Goal: Task Accomplishment & Management: Use online tool/utility

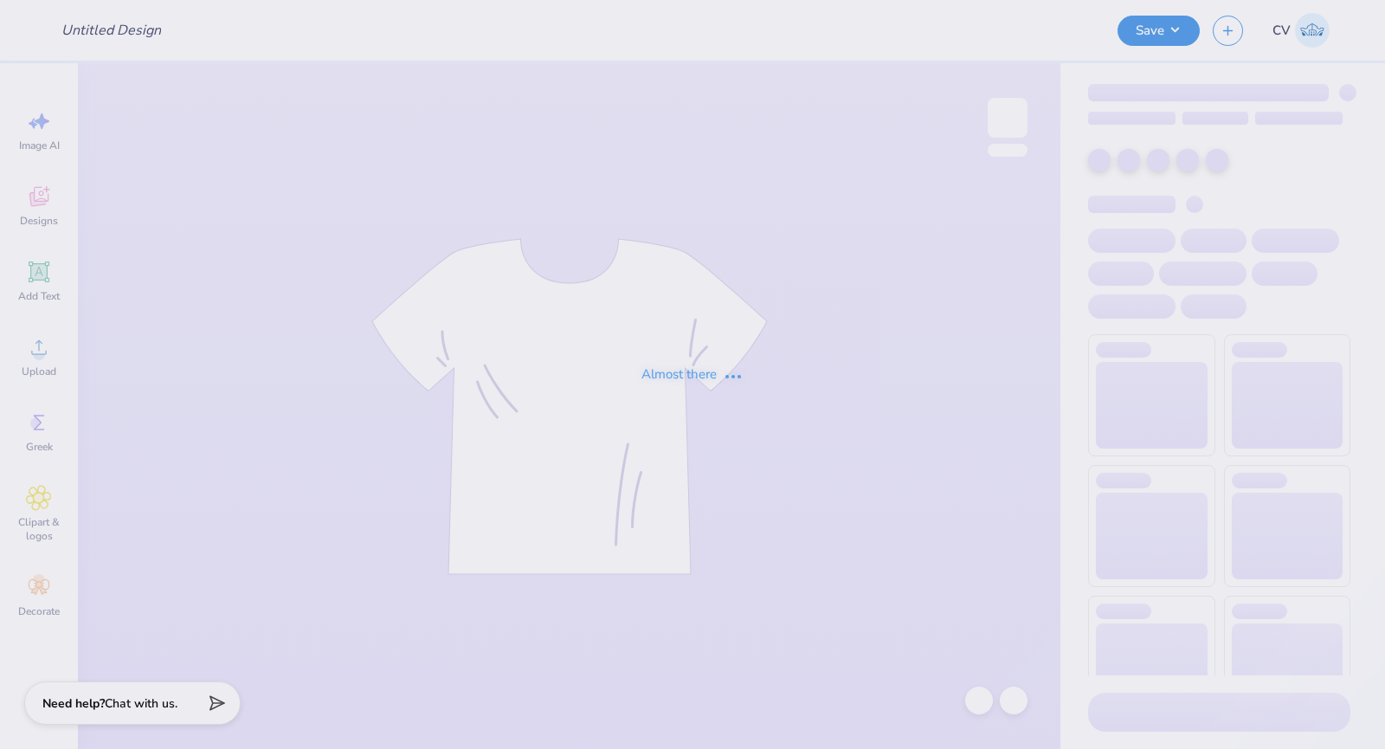
type input "2025 Winthrop Crewneck Design #1"
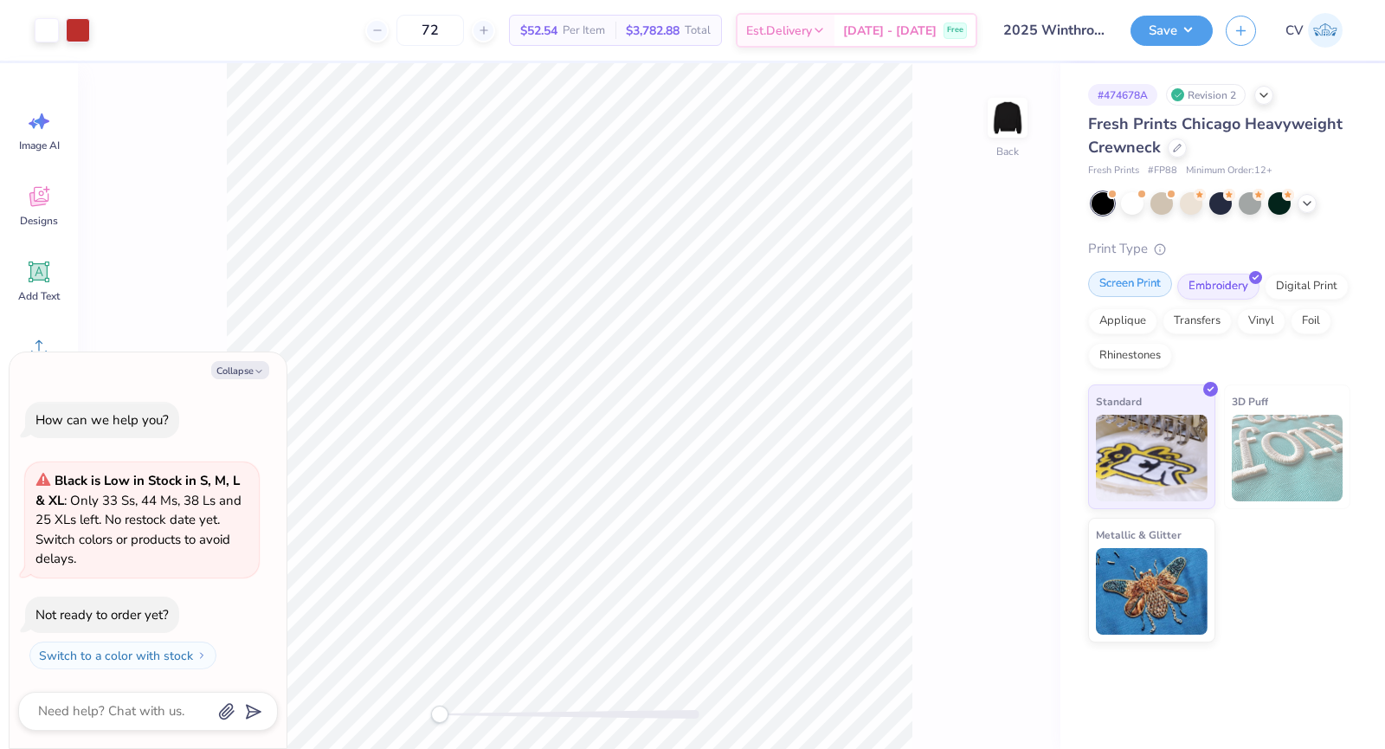
click at [1119, 275] on div "Screen Print" at bounding box center [1130, 284] width 84 height 26
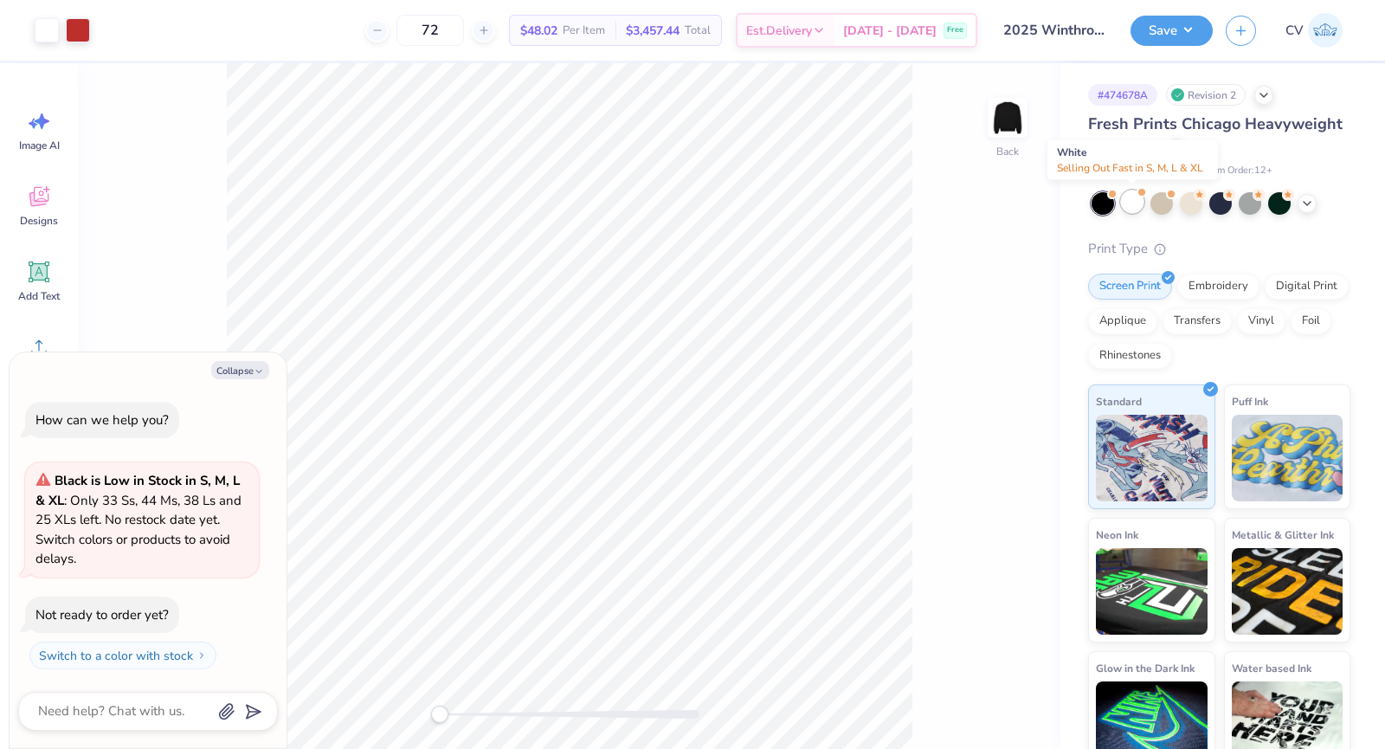
click at [1132, 205] on div at bounding box center [1132, 201] width 23 height 23
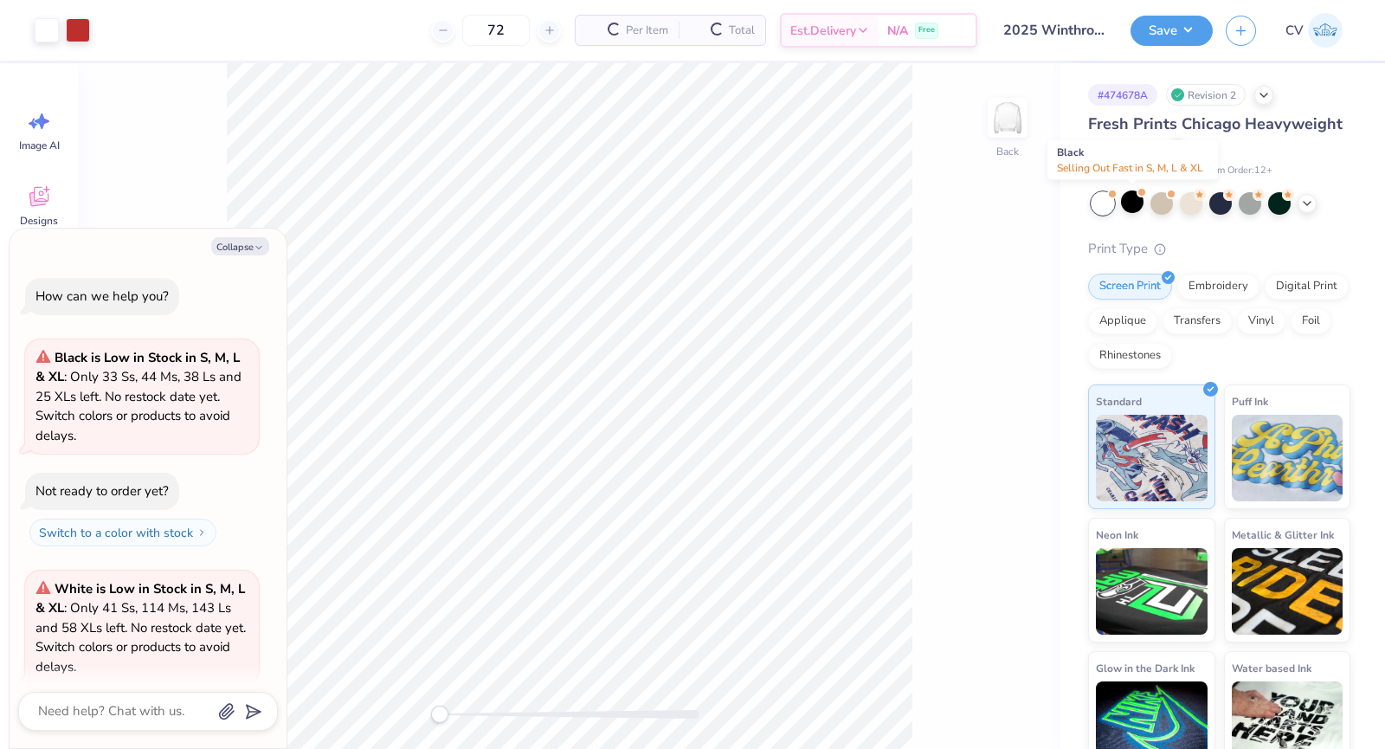
scroll to position [107, 0]
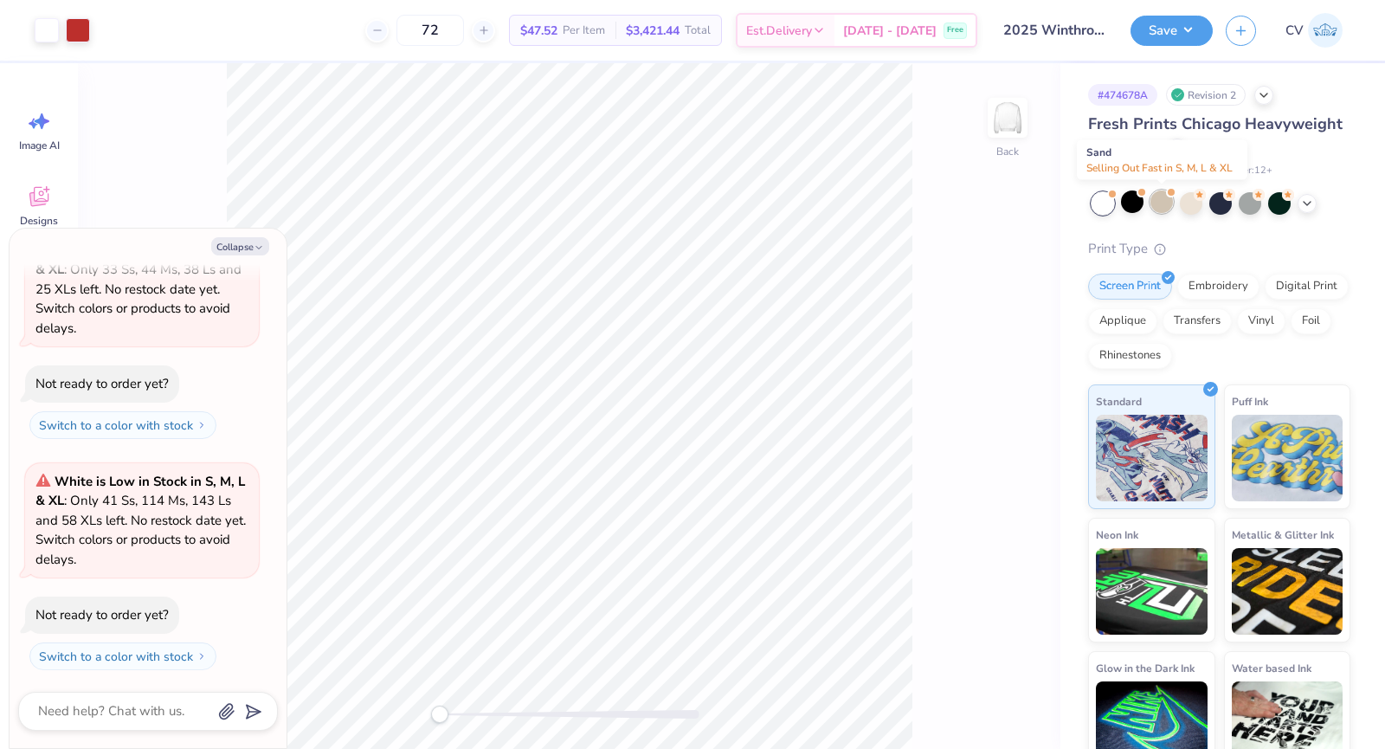
click at [1154, 210] on div at bounding box center [1162, 201] width 23 height 23
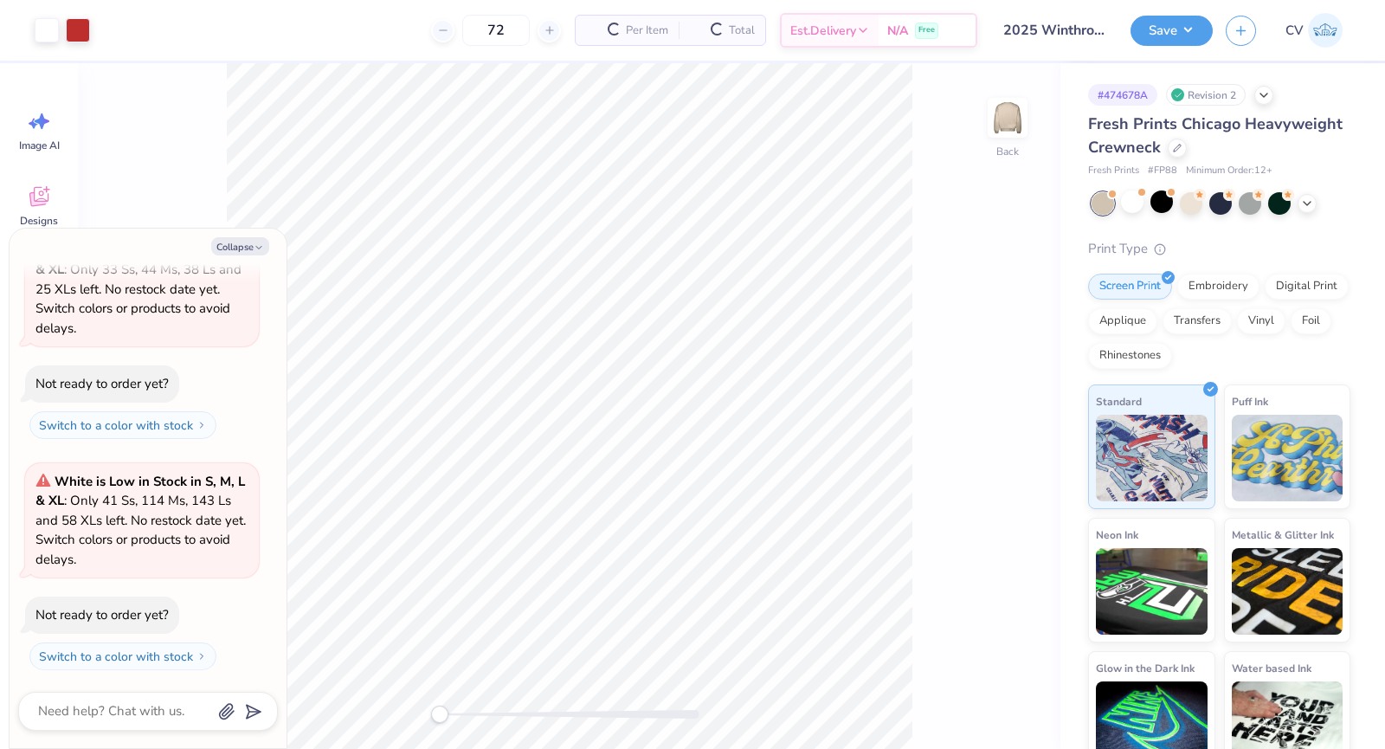
scroll to position [339, 0]
click at [1240, 202] on div at bounding box center [1250, 201] width 23 height 23
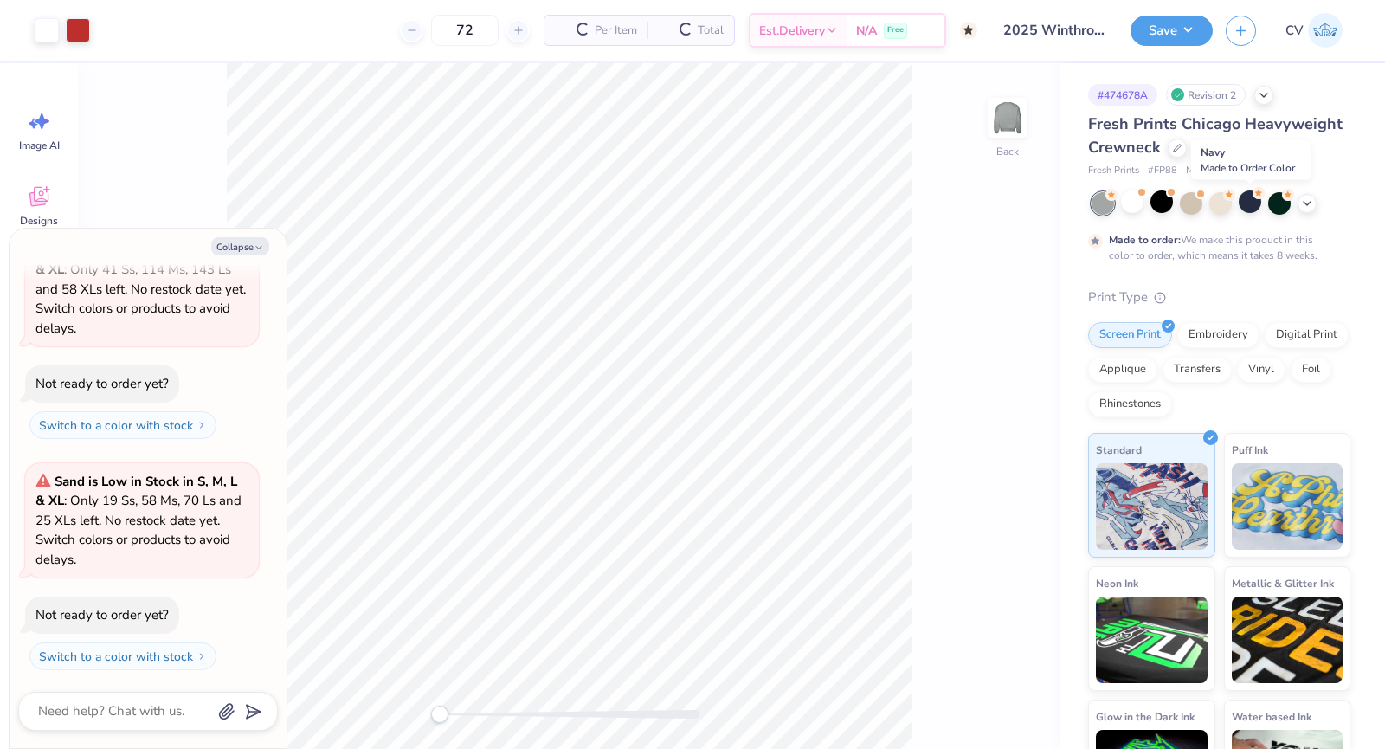
scroll to position [502, 0]
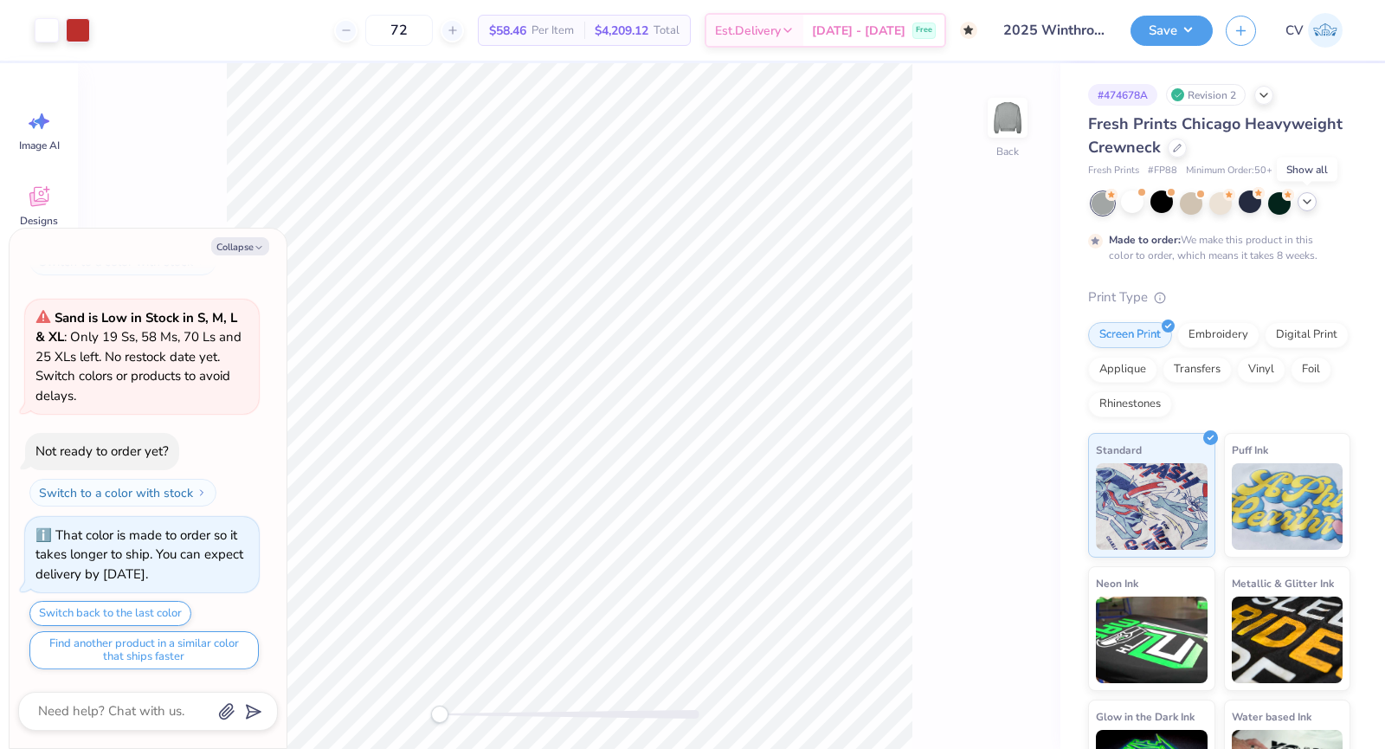
click at [1302, 207] on icon at bounding box center [1308, 202] width 14 height 14
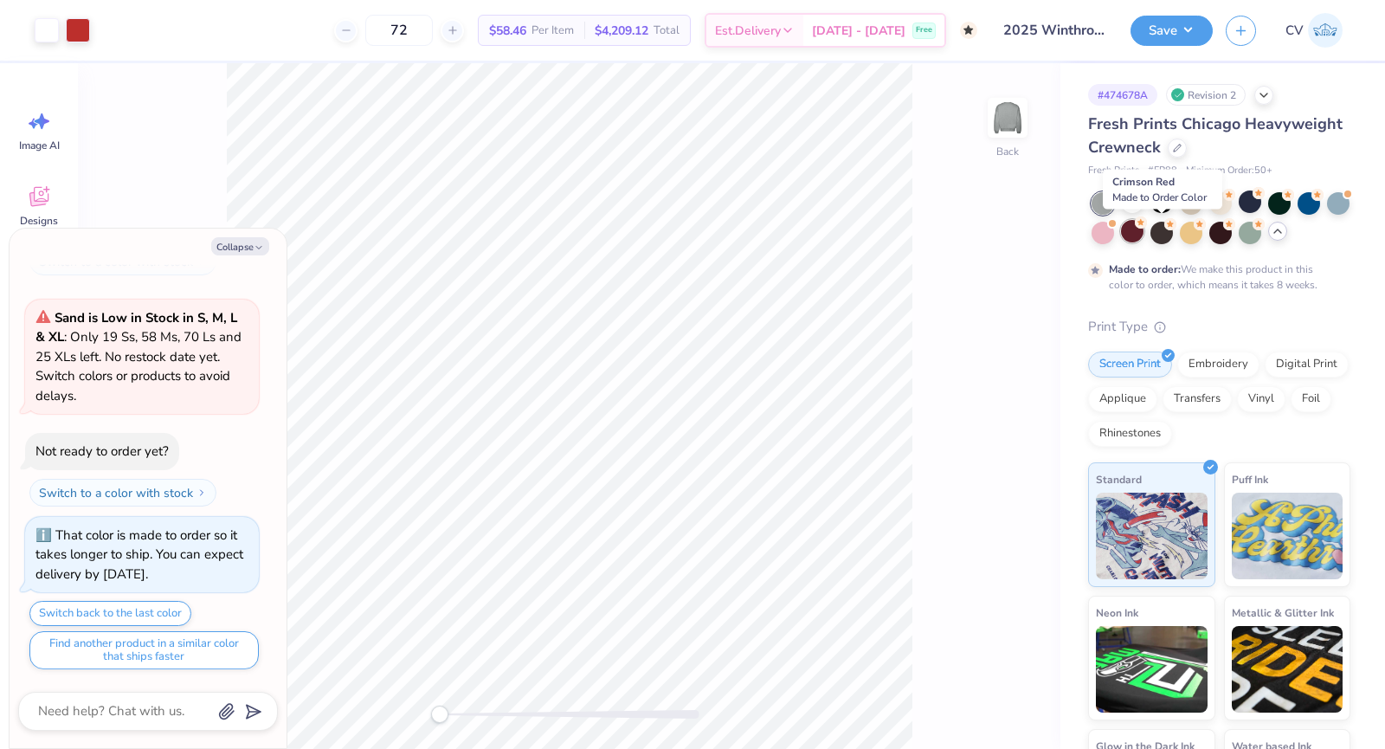
click at [1144, 224] on div at bounding box center [1132, 231] width 23 height 23
click at [1305, 204] on div at bounding box center [1309, 201] width 23 height 23
click at [1097, 210] on div at bounding box center [1103, 203] width 23 height 23
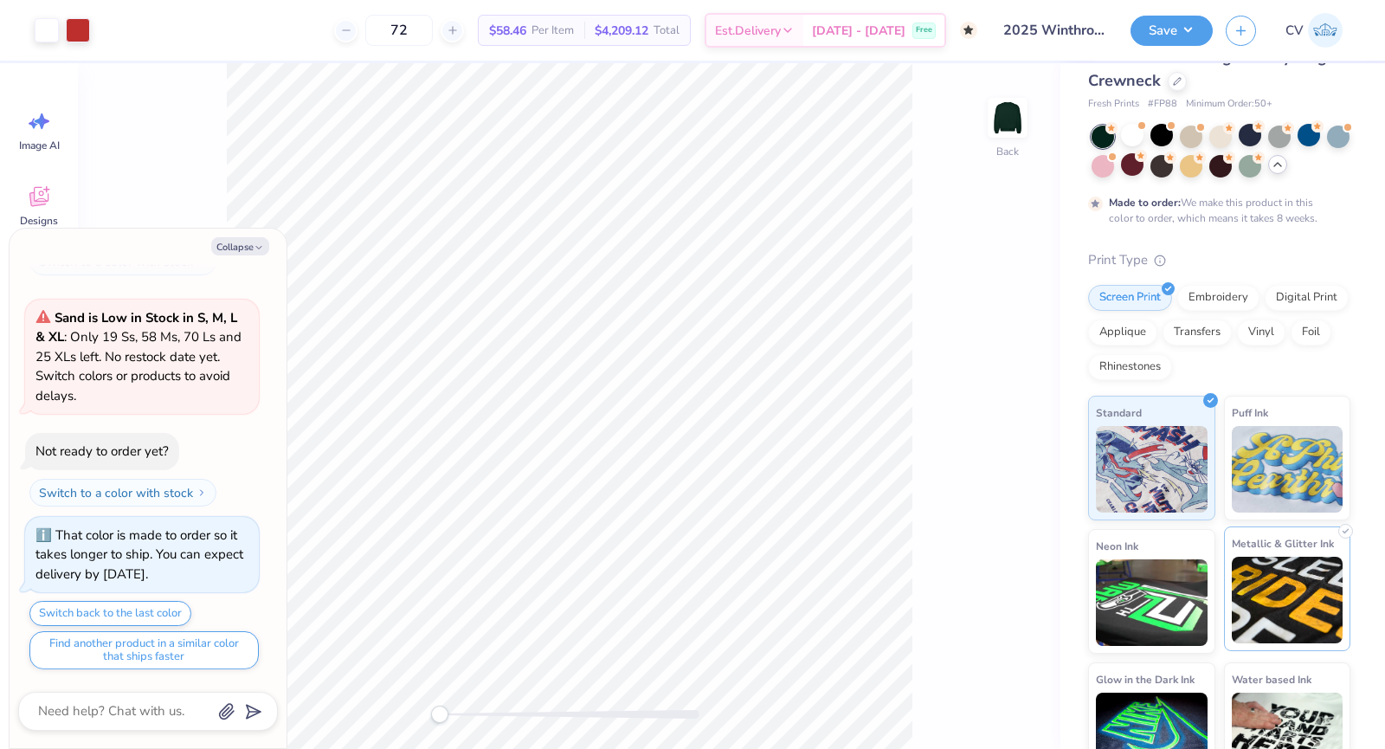
scroll to position [105, 0]
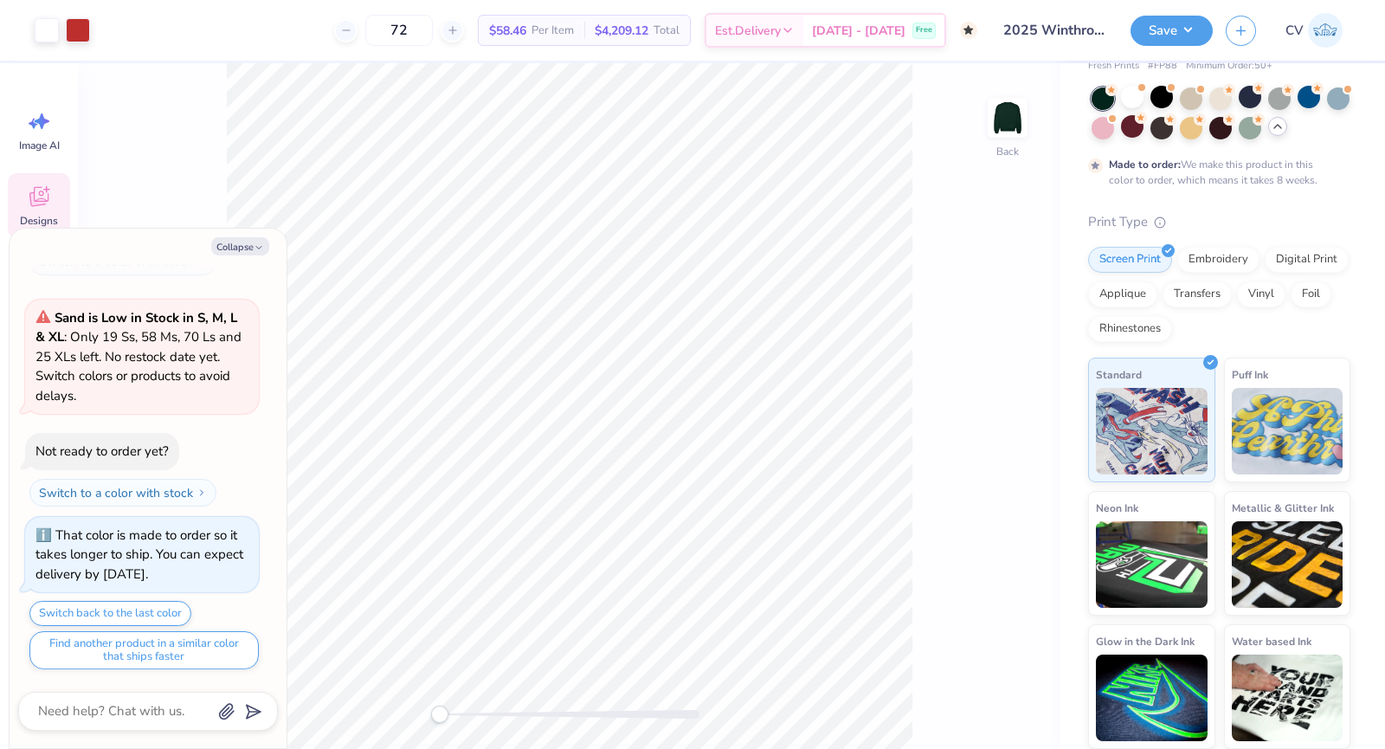
click at [53, 203] on div "Designs" at bounding box center [39, 205] width 62 height 65
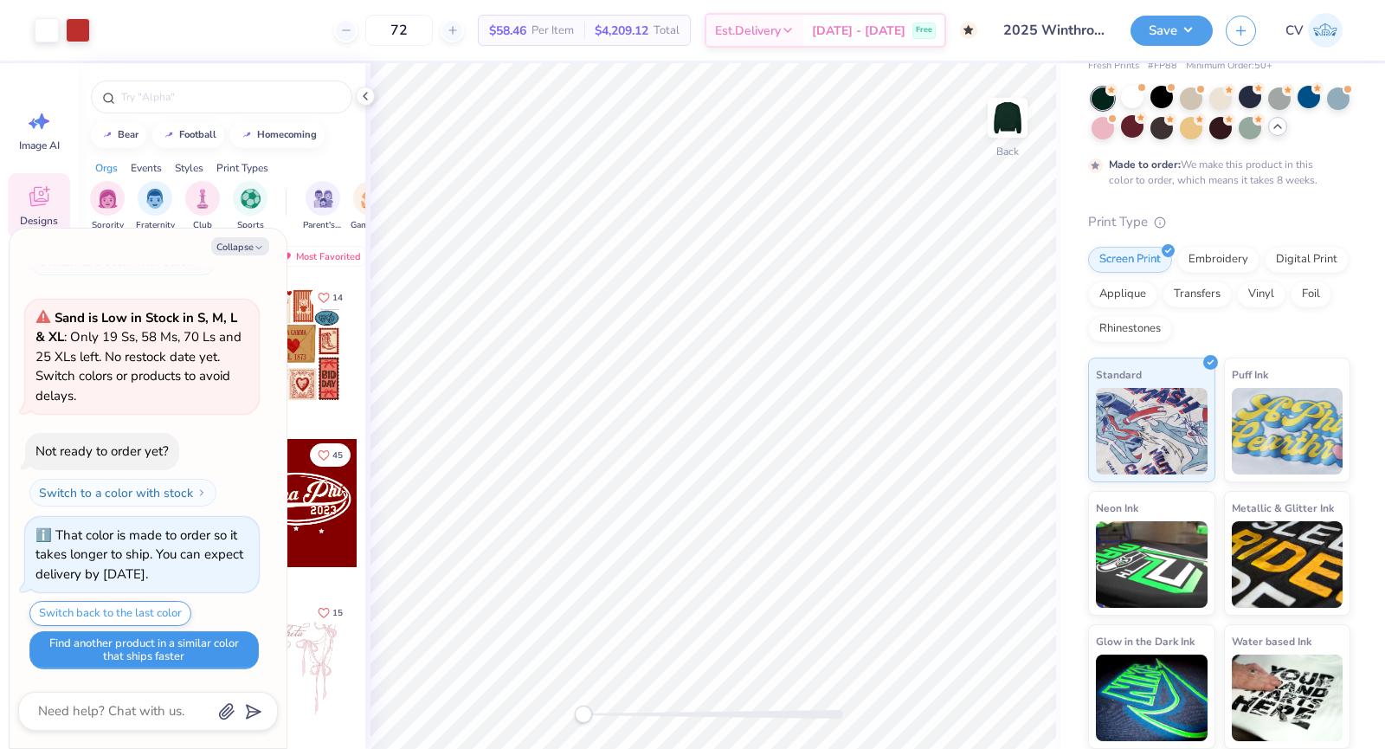
click at [117, 641] on button "Find another product in a similar color that ships faster" at bounding box center [143, 650] width 229 height 38
type textarea "x"
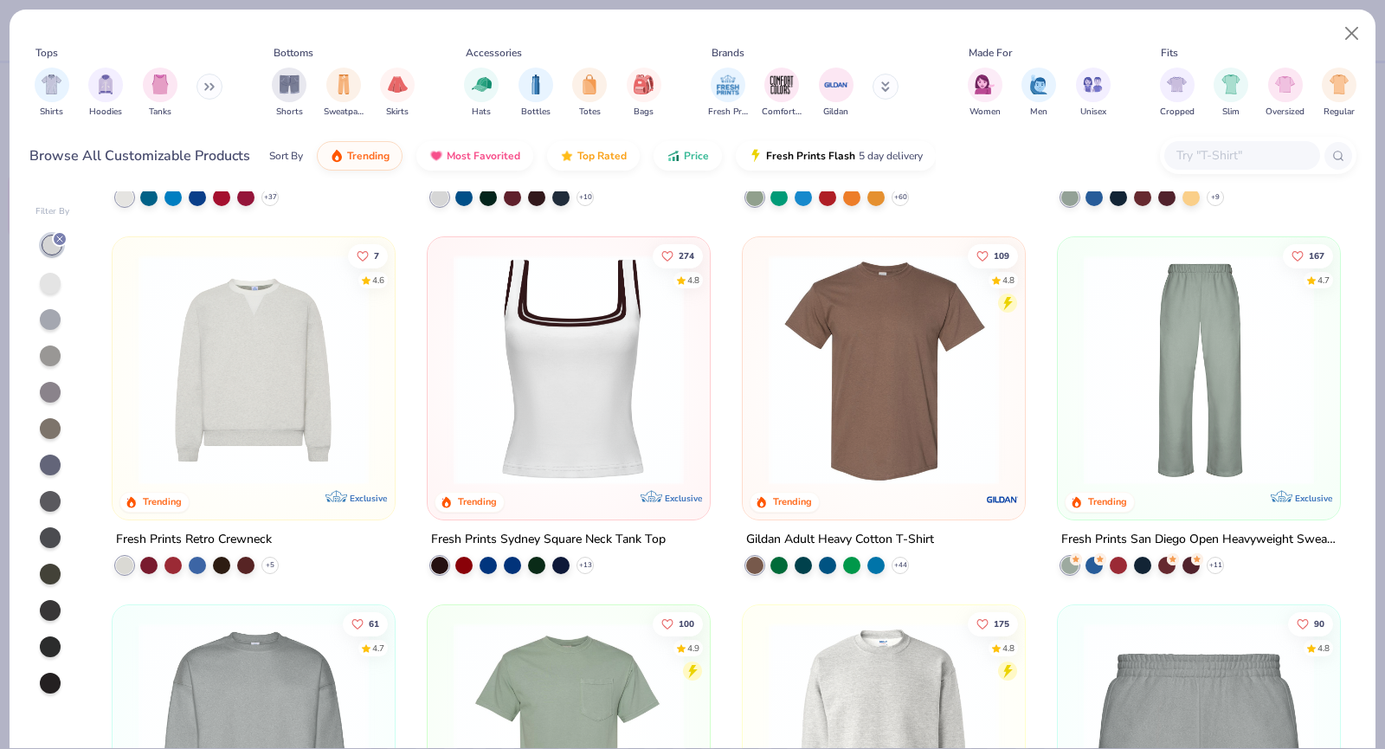
scroll to position [433, 0]
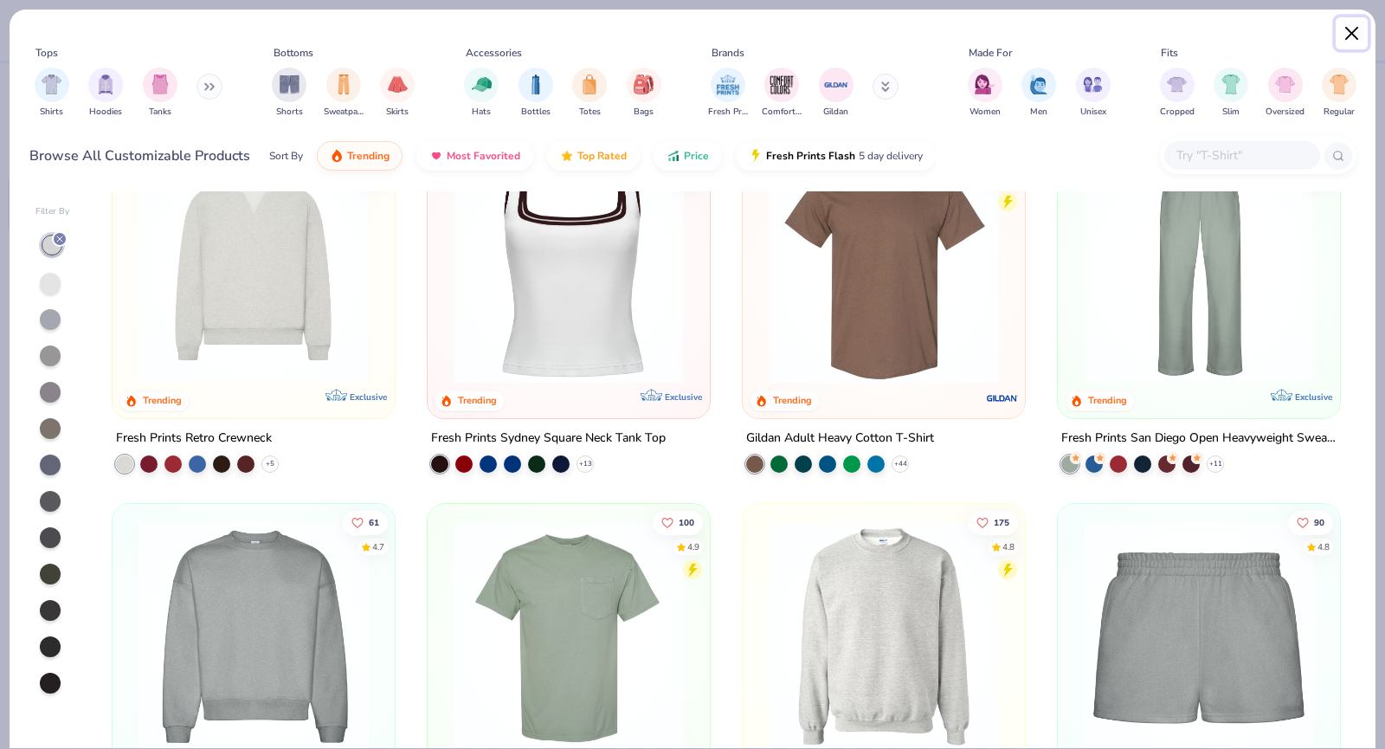
click at [1345, 35] on button "Close" at bounding box center [1352, 33] width 33 height 33
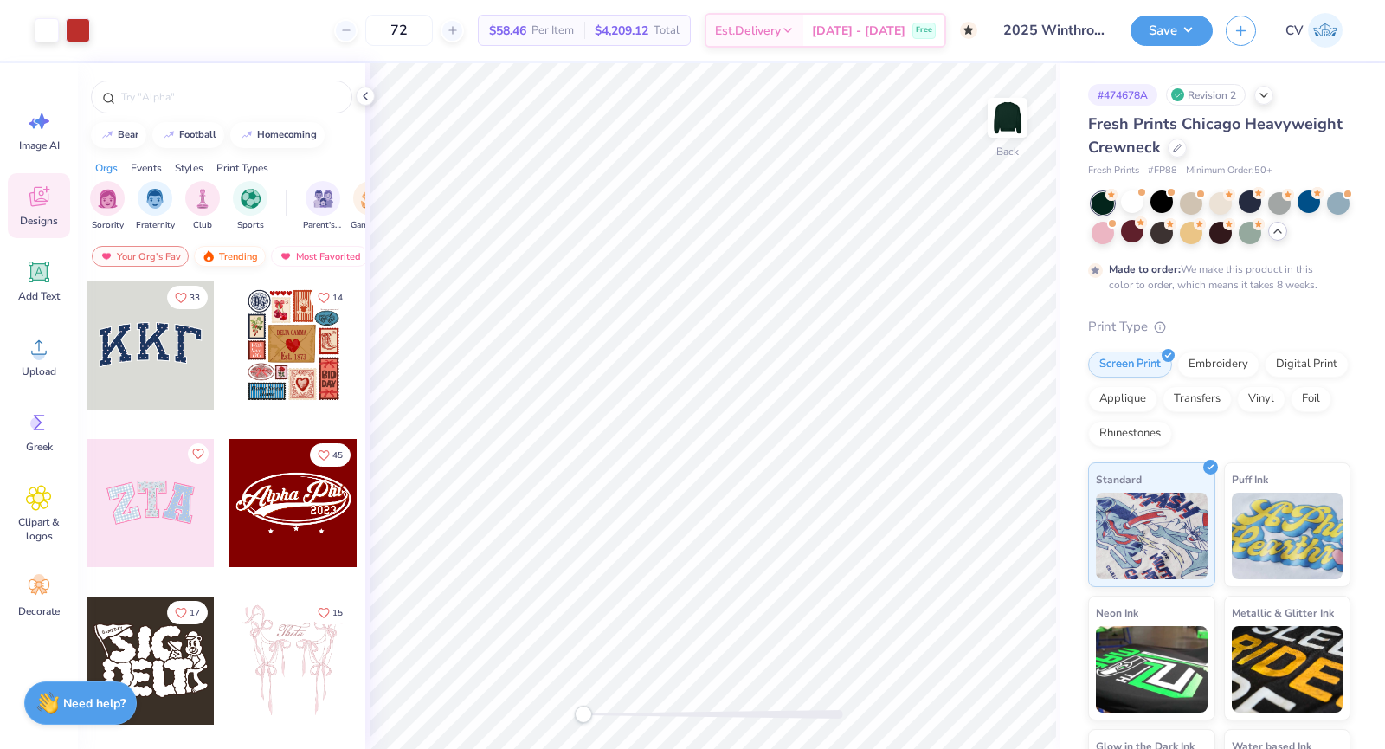
click at [222, 261] on div "Trending" at bounding box center [230, 256] width 72 height 21
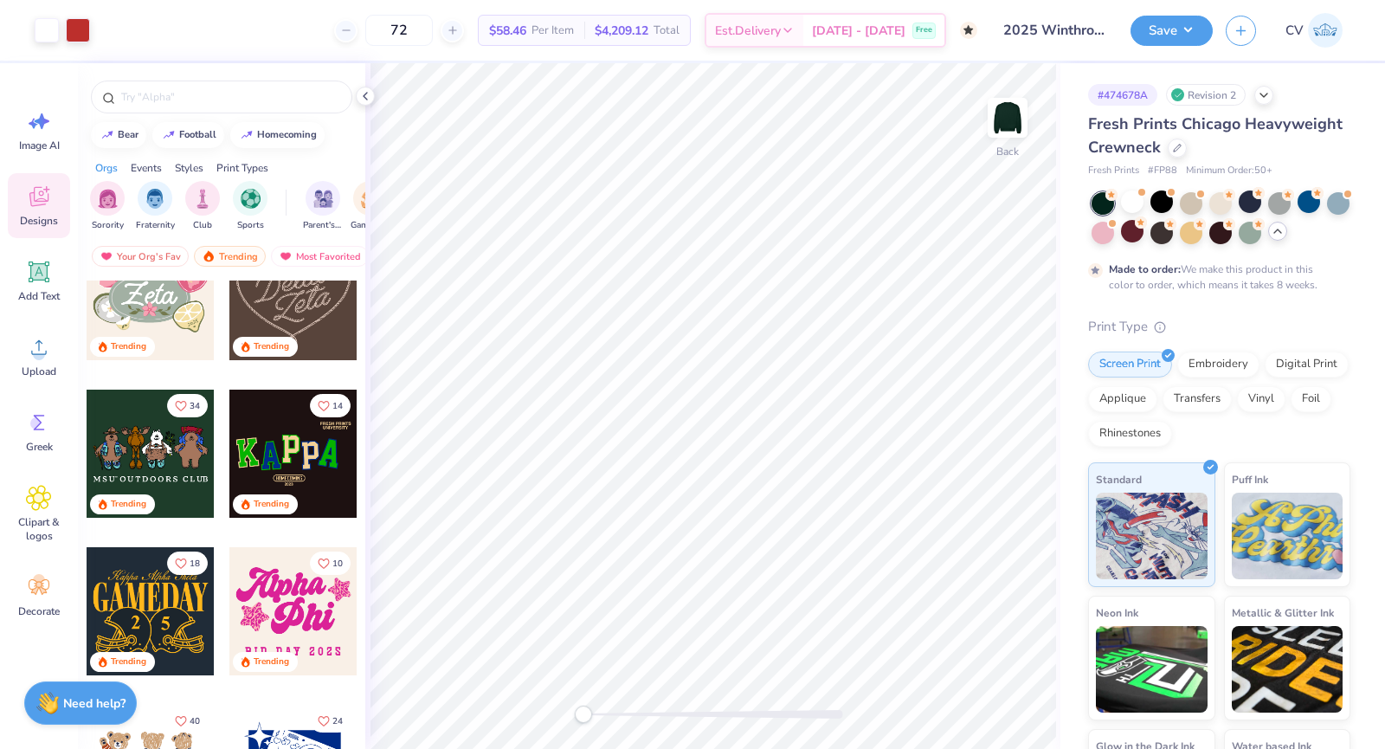
scroll to position [388, 0]
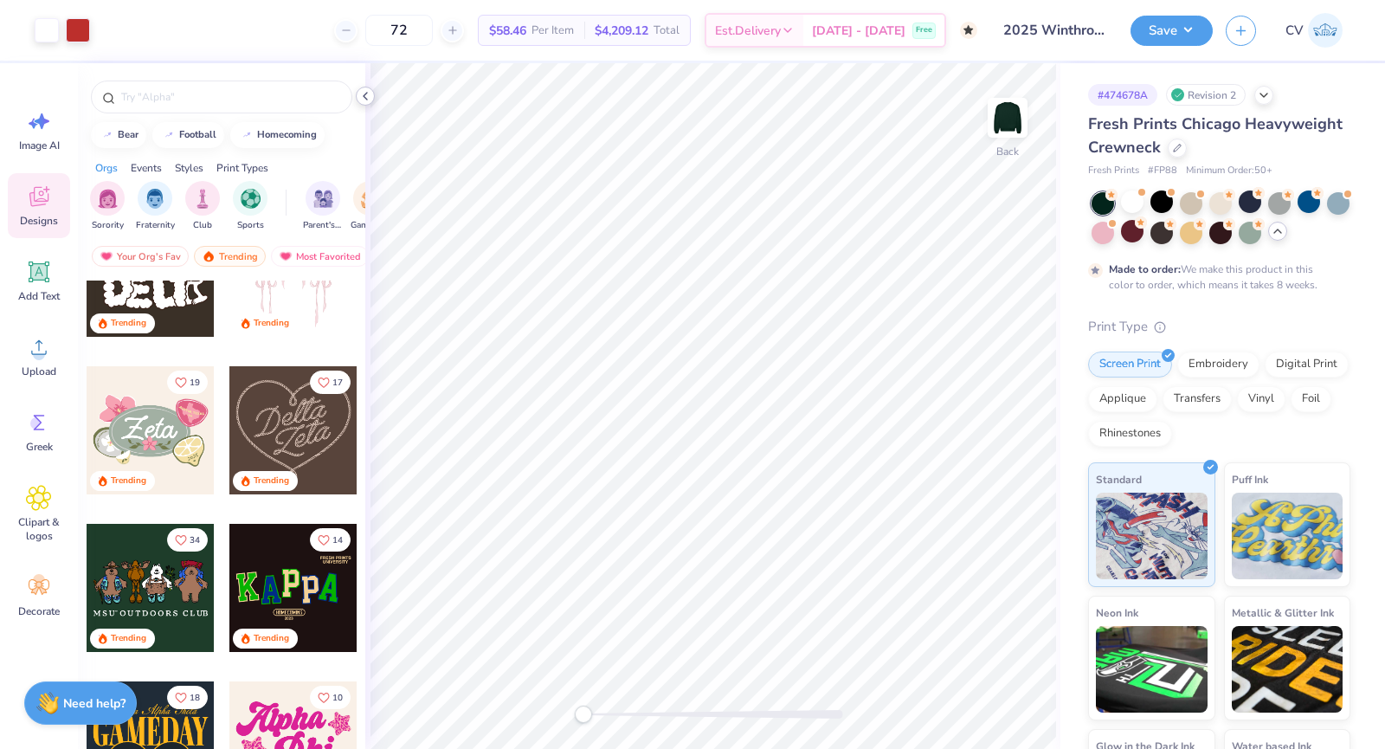
click at [361, 96] on icon at bounding box center [365, 96] width 14 height 14
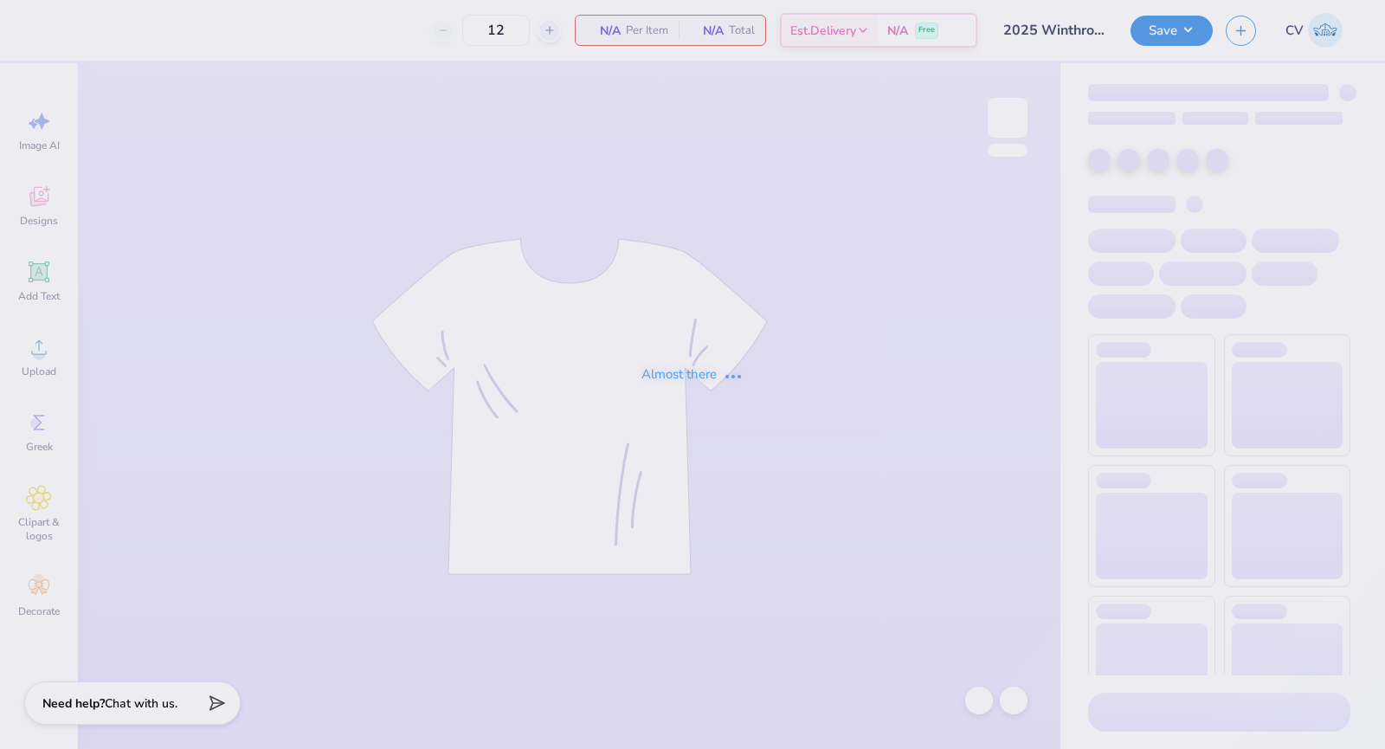
type input "2025 Winthrop Crewneck Design #1"
type input "72"
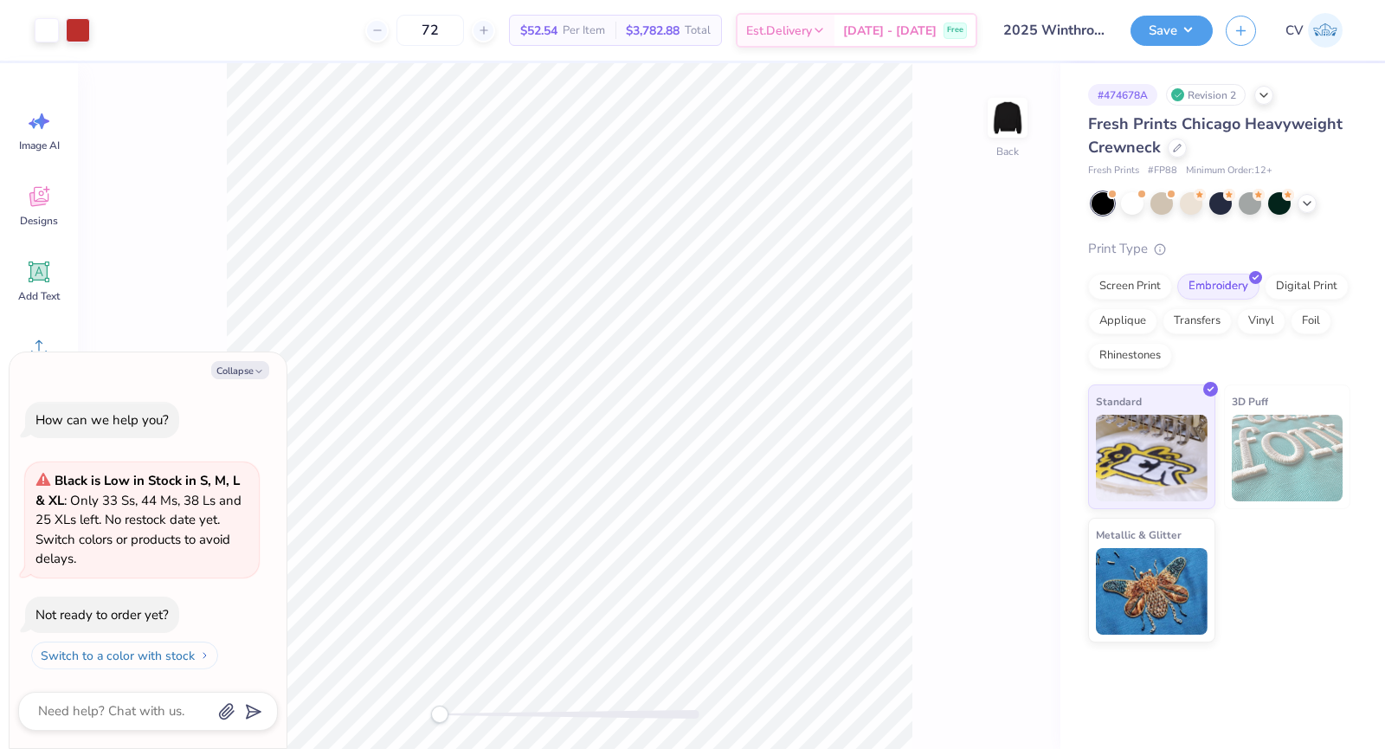
click at [149, 658] on button "Switch to a color with stock" at bounding box center [124, 656] width 187 height 28
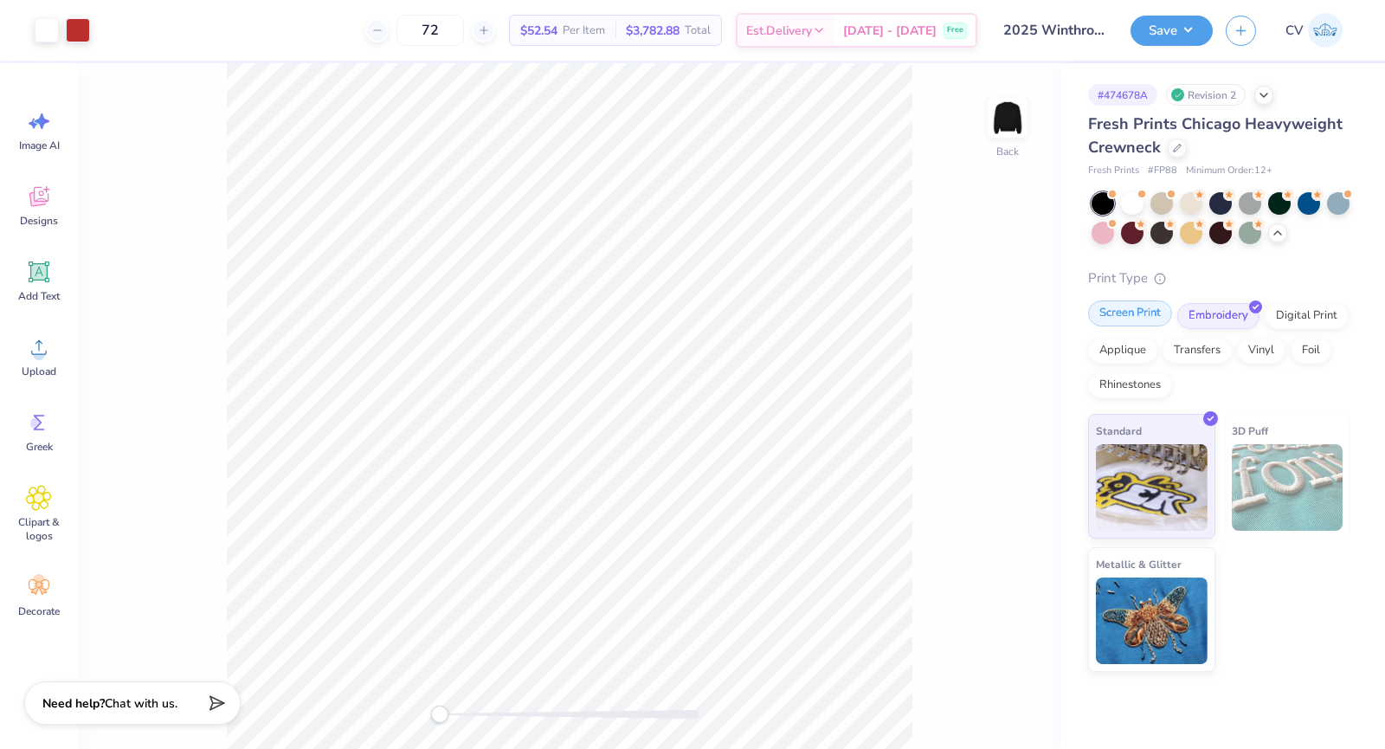
click at [1128, 315] on div "Screen Print" at bounding box center [1130, 313] width 84 height 26
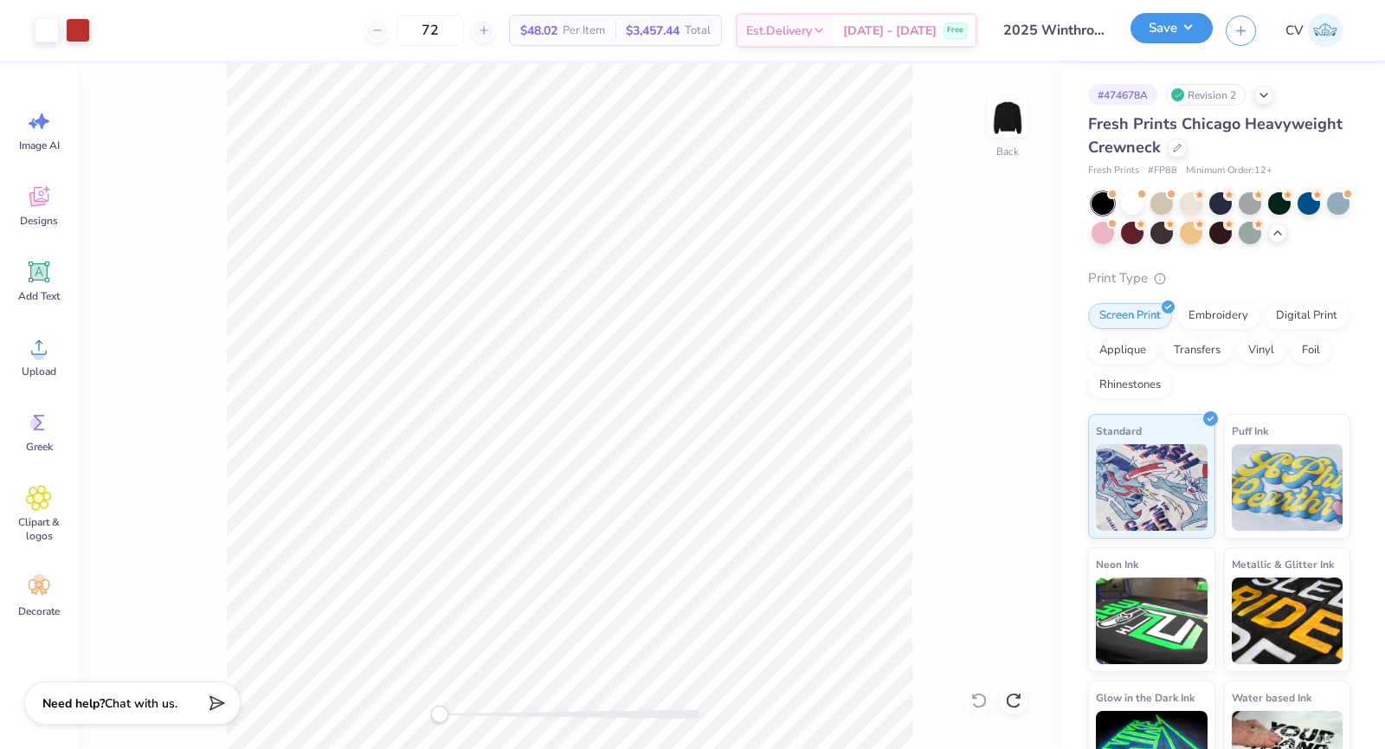
click at [1191, 19] on button "Save" at bounding box center [1172, 28] width 82 height 30
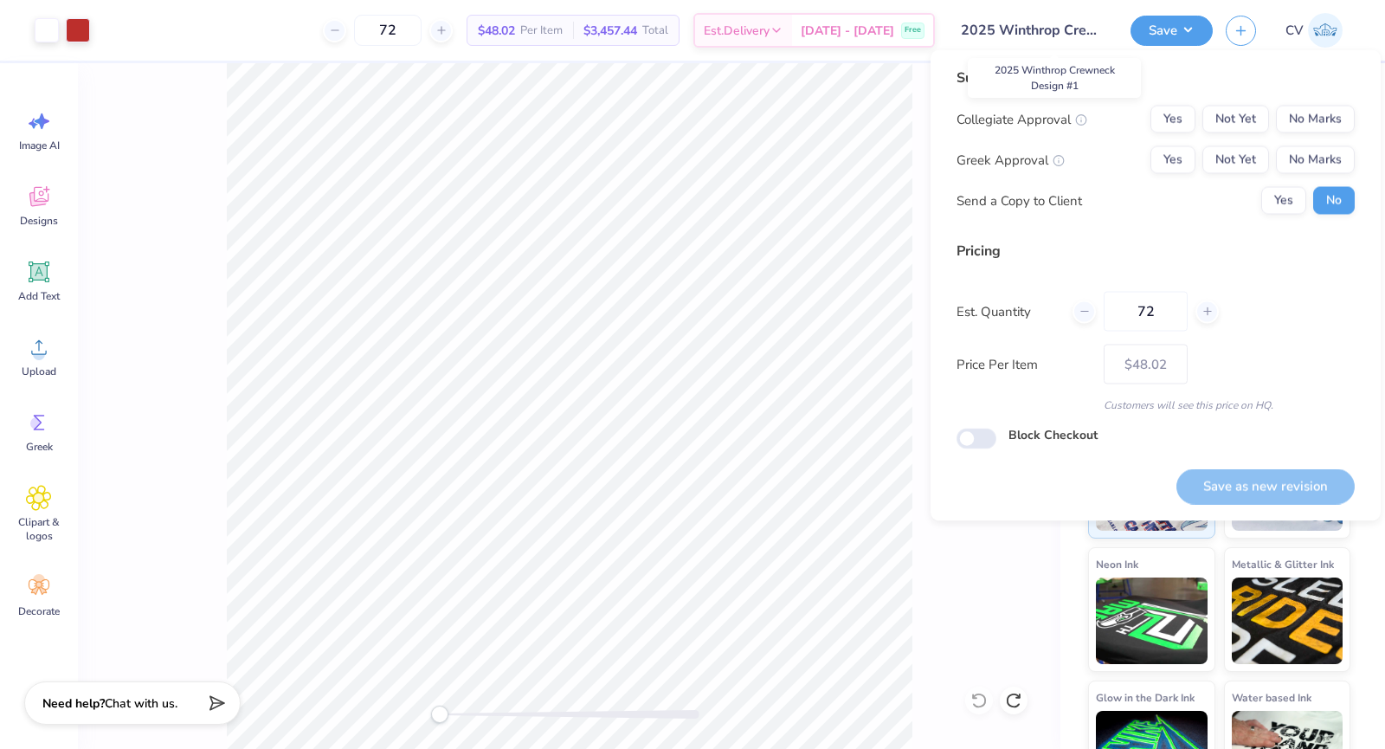
click at [1102, 18] on input "2025 Winthrop Crewneck Design #1" at bounding box center [1033, 30] width 170 height 35
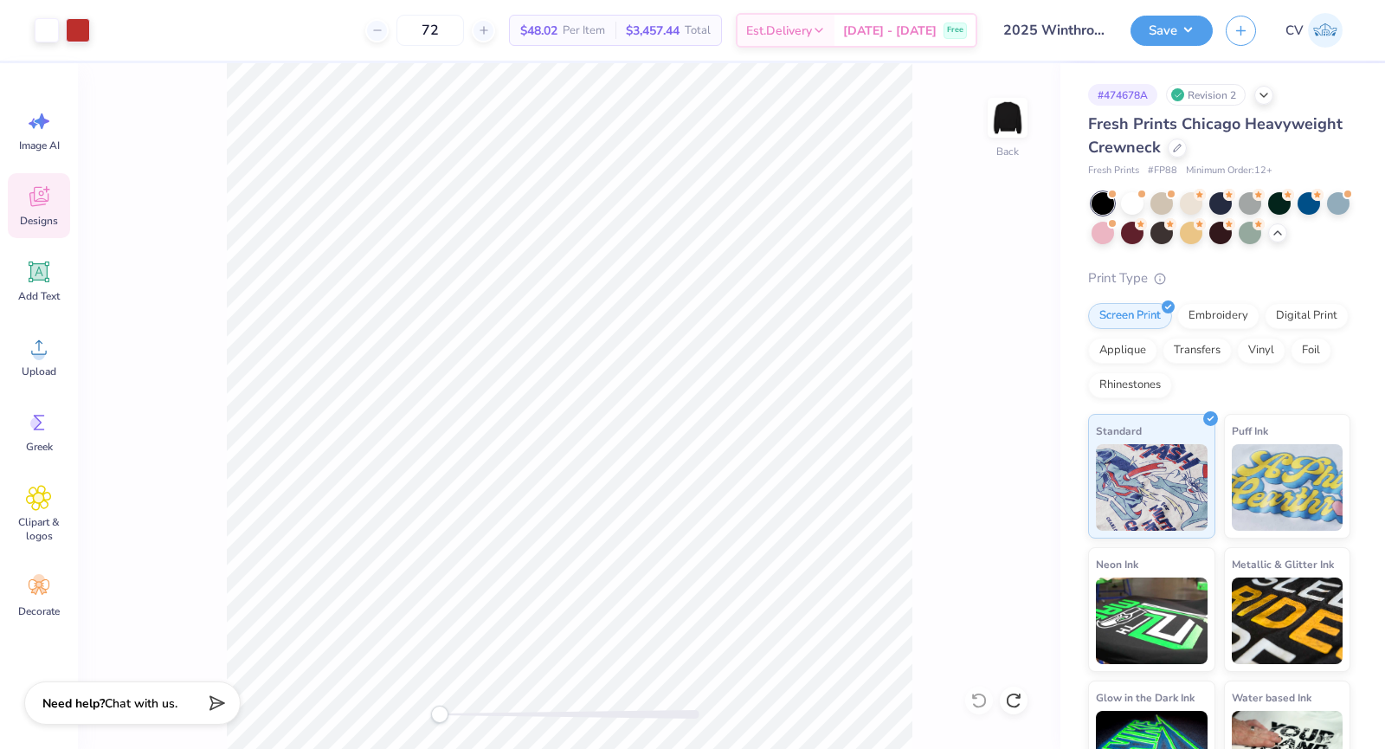
click at [36, 217] on span "Designs" at bounding box center [39, 221] width 38 height 14
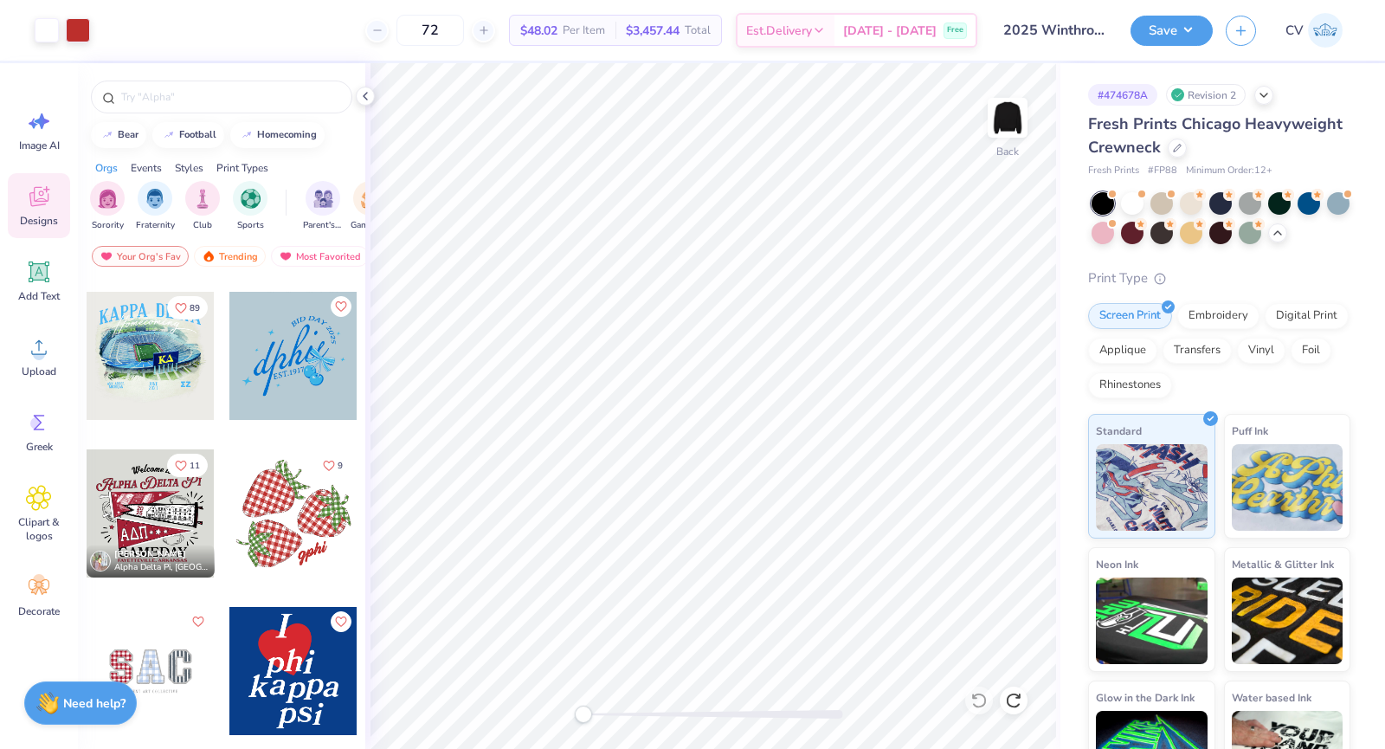
scroll to position [2684, 0]
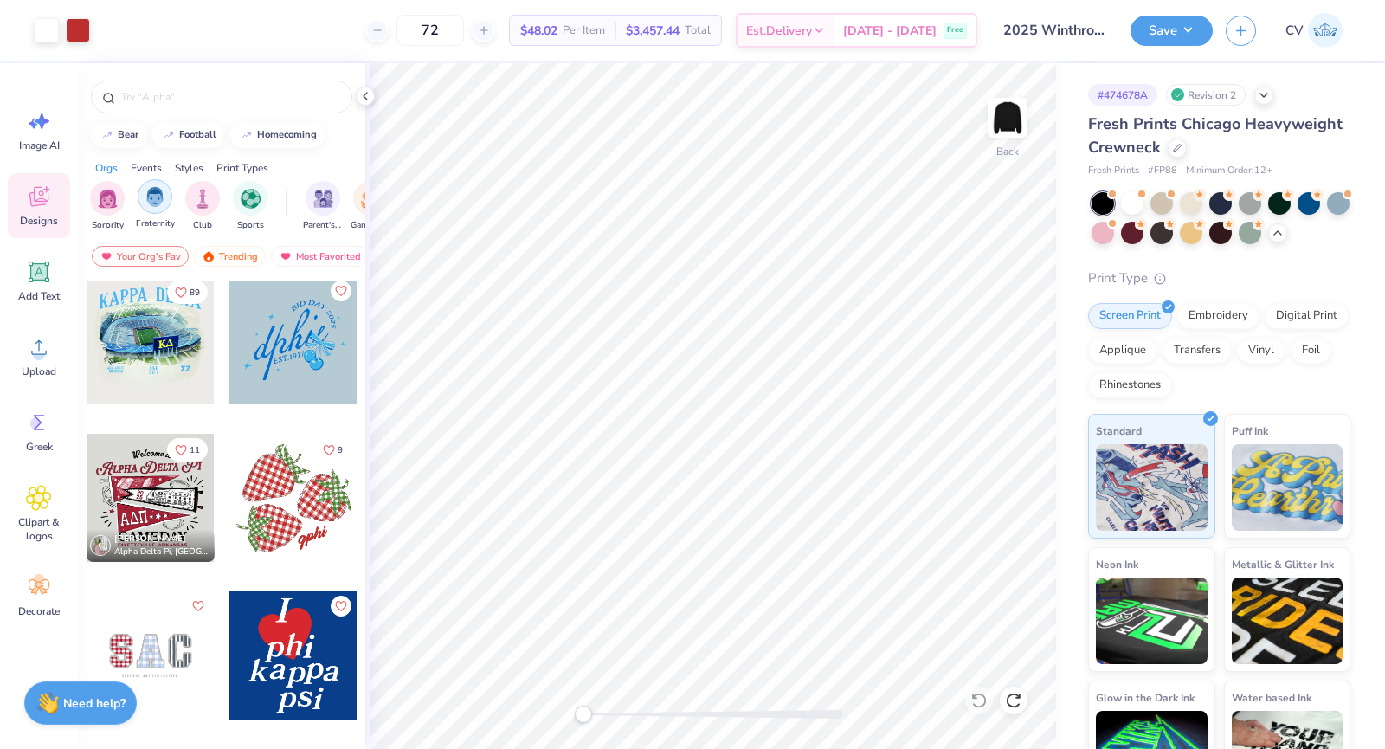
click at [192, 191] on div "filter for Club" at bounding box center [202, 198] width 35 height 35
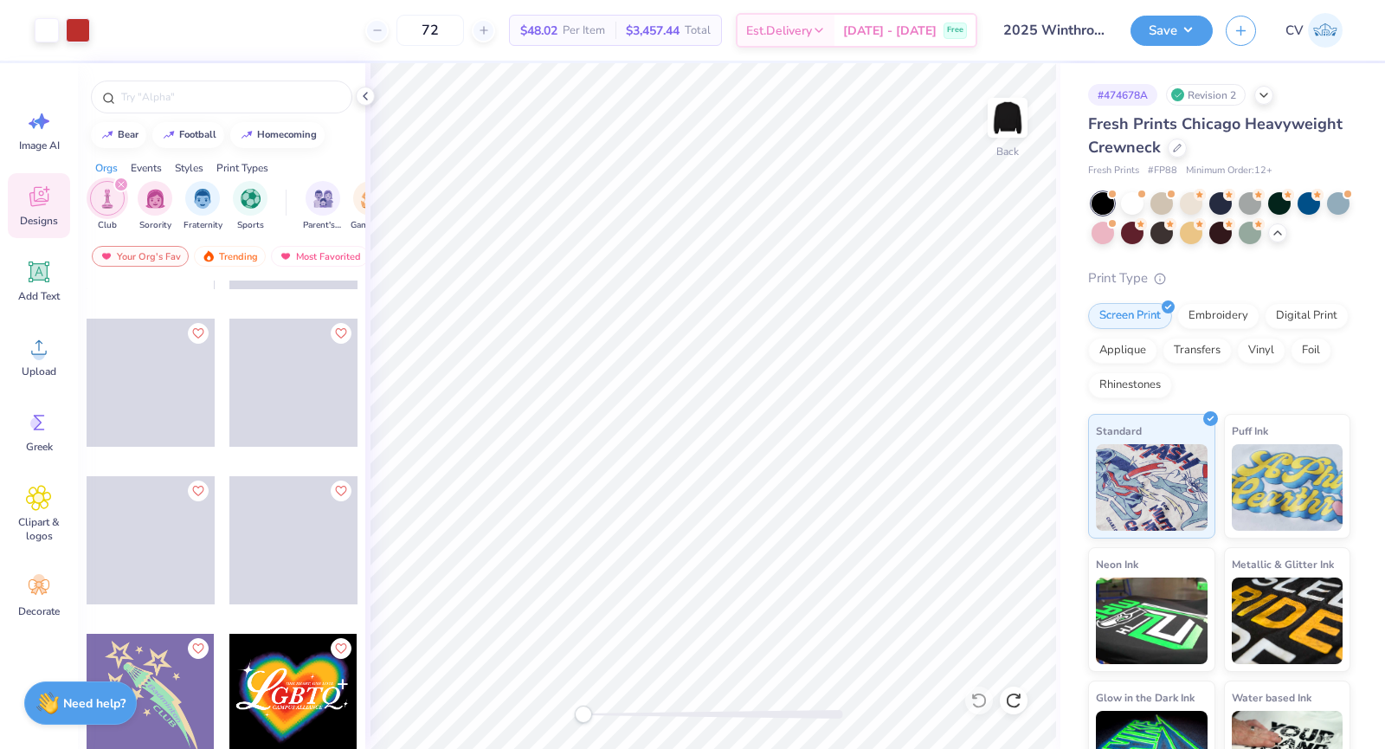
scroll to position [2334, 0]
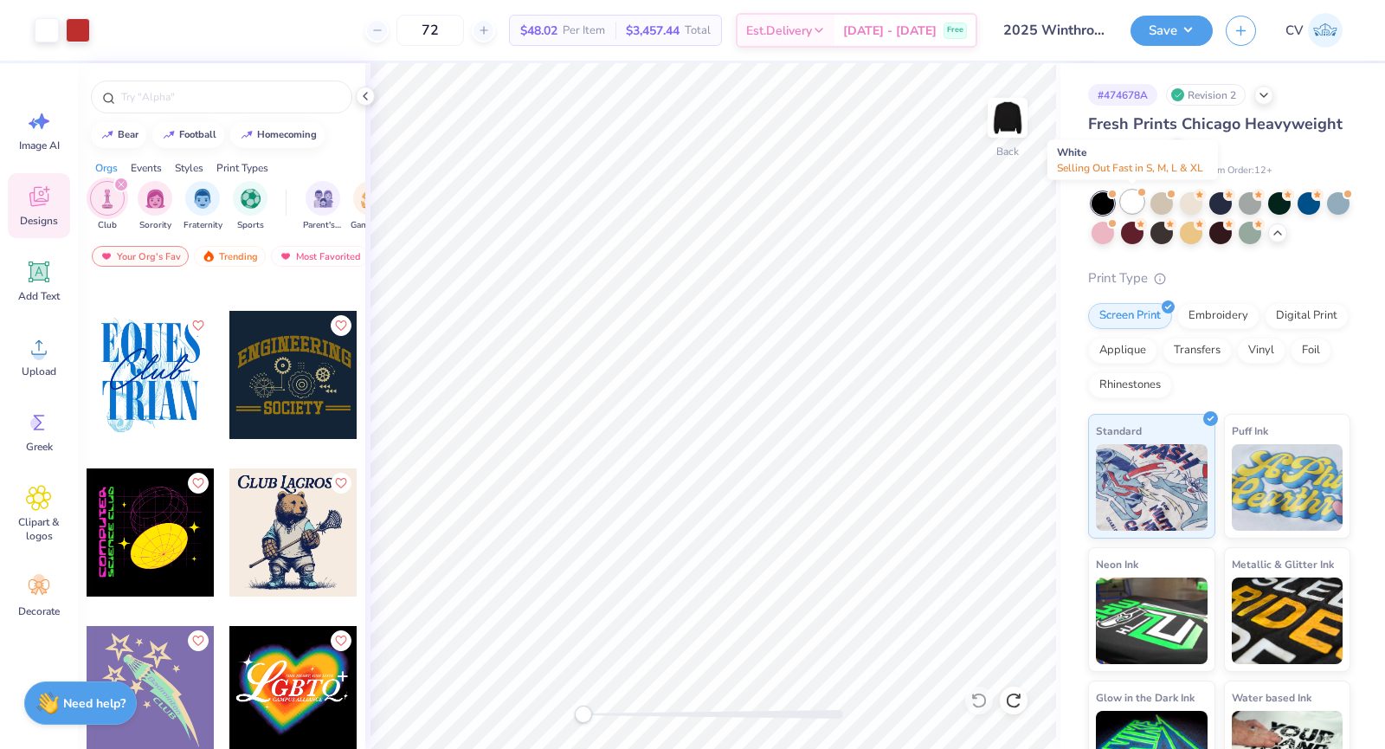
click at [1124, 205] on div at bounding box center [1132, 201] width 23 height 23
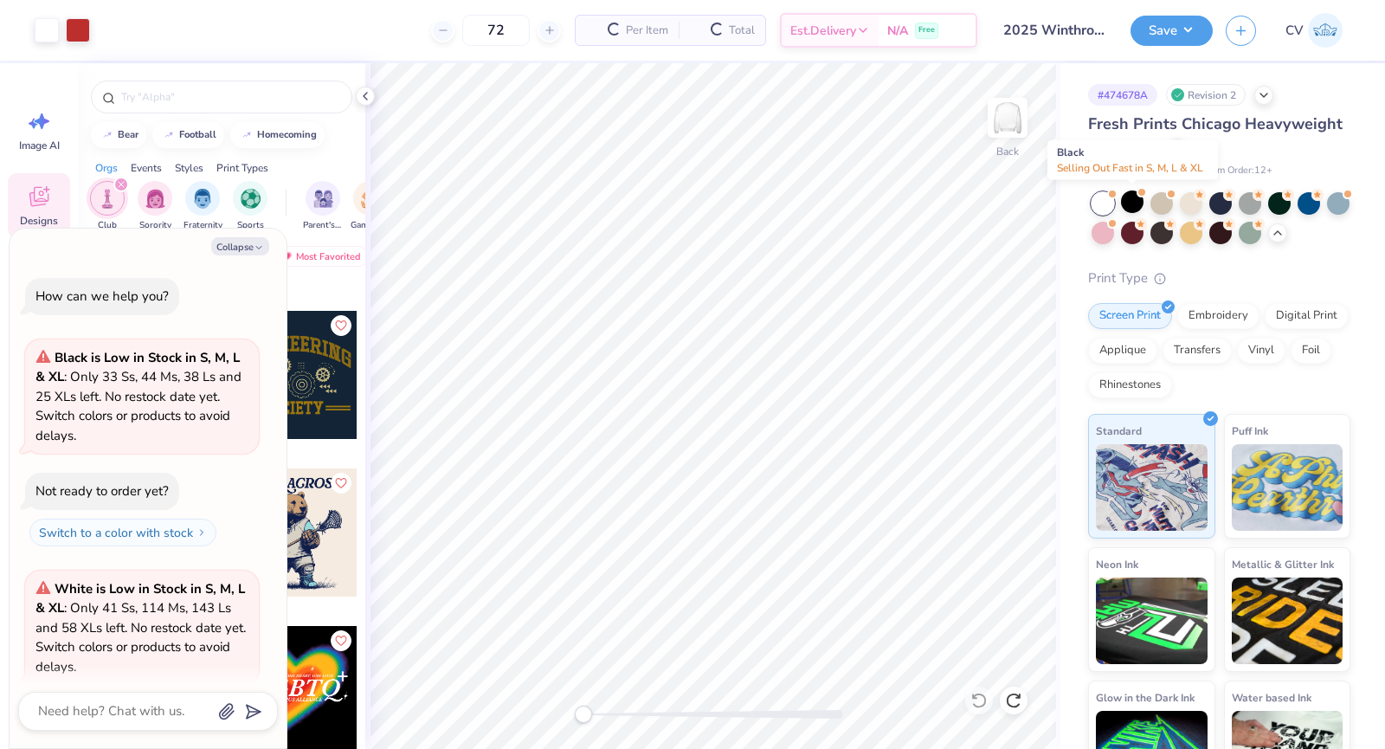
scroll to position [107, 0]
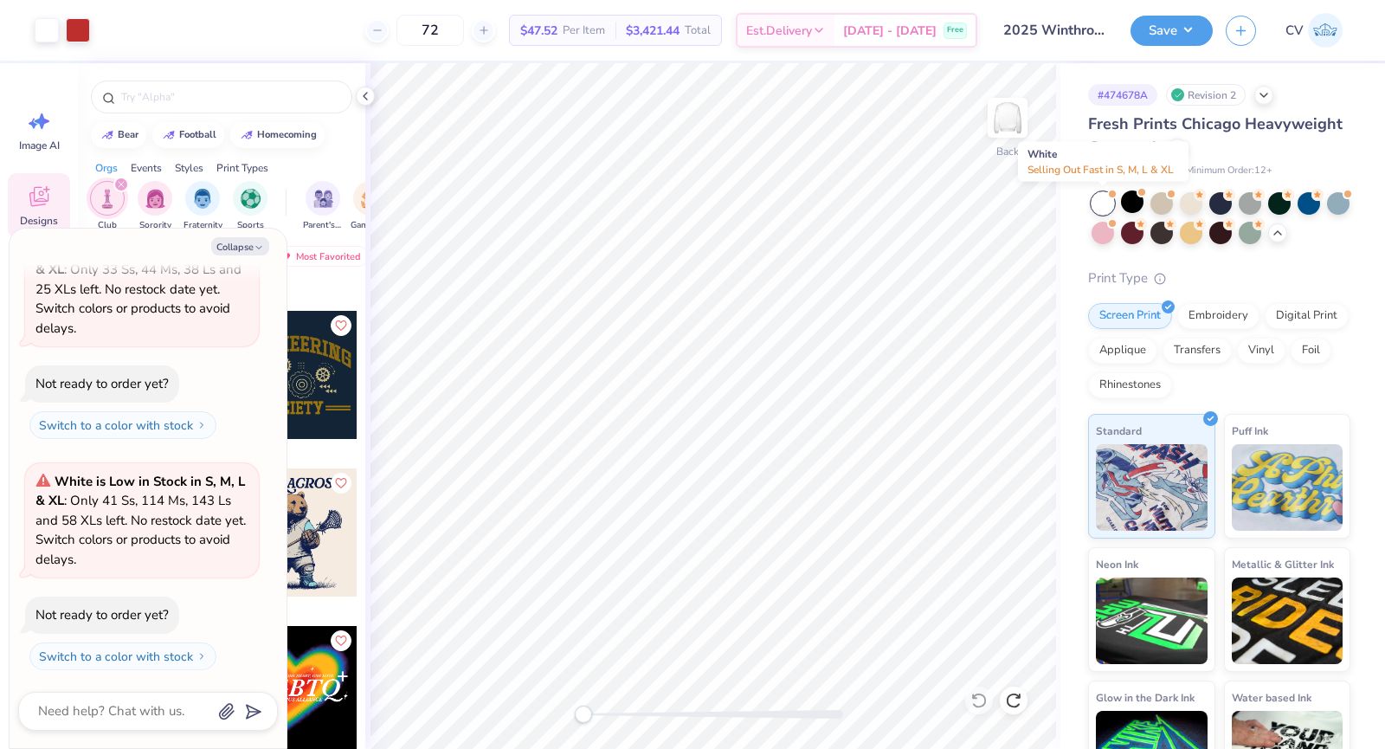
click at [1101, 206] on div at bounding box center [1103, 203] width 23 height 23
click at [1132, 205] on div at bounding box center [1132, 201] width 23 height 23
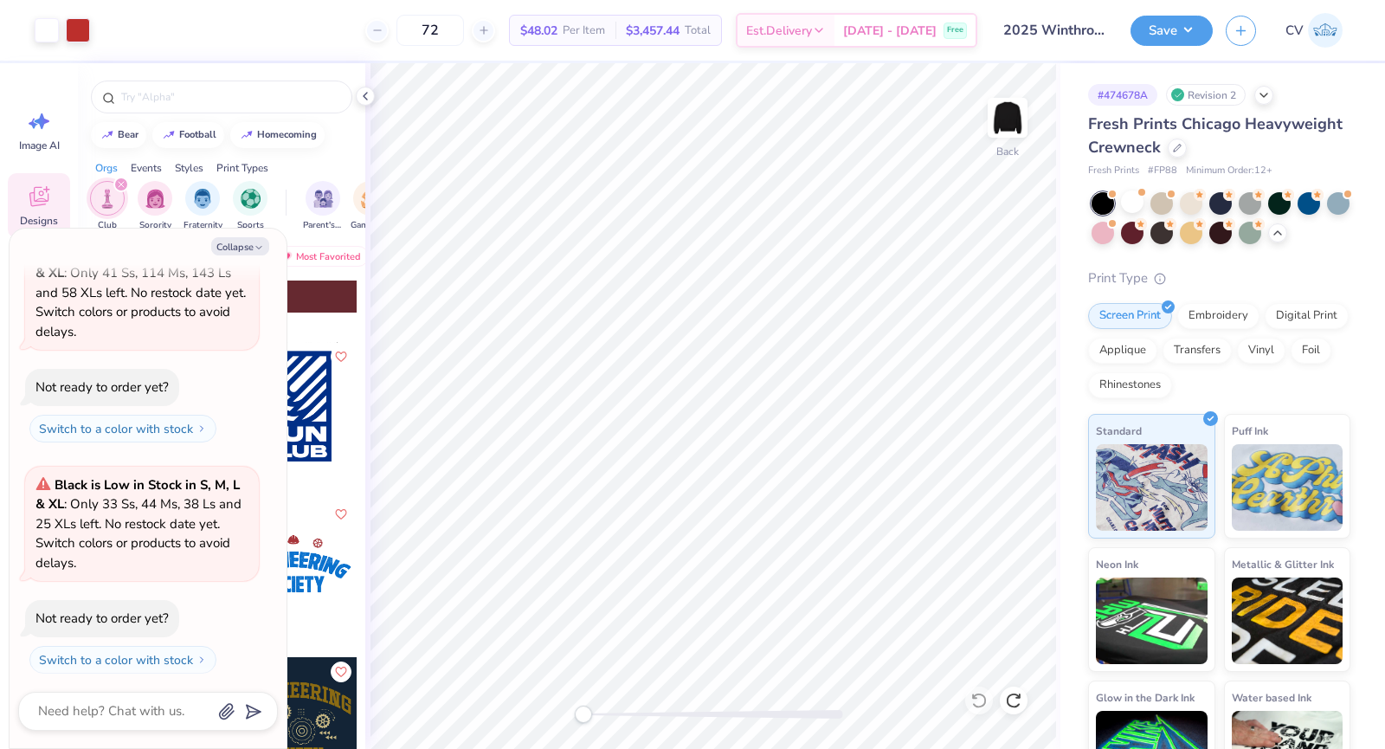
scroll to position [570, 0]
click at [135, 724] on div at bounding box center [148, 711] width 260 height 39
click at [132, 711] on textarea at bounding box center [124, 711] width 176 height 23
type textarea "x"
type textarea "s"
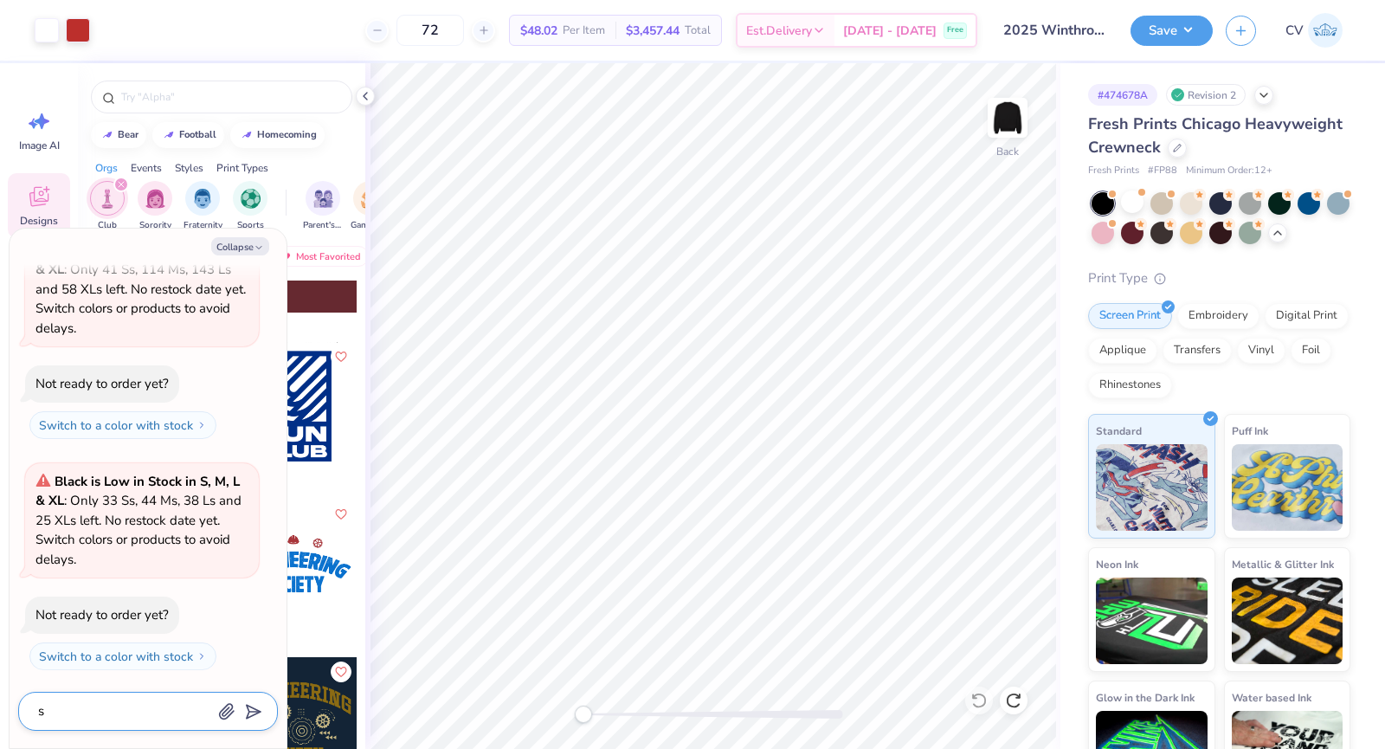
type textarea "x"
type textarea "si"
type textarea "x"
type textarea "sim"
type textarea "x"
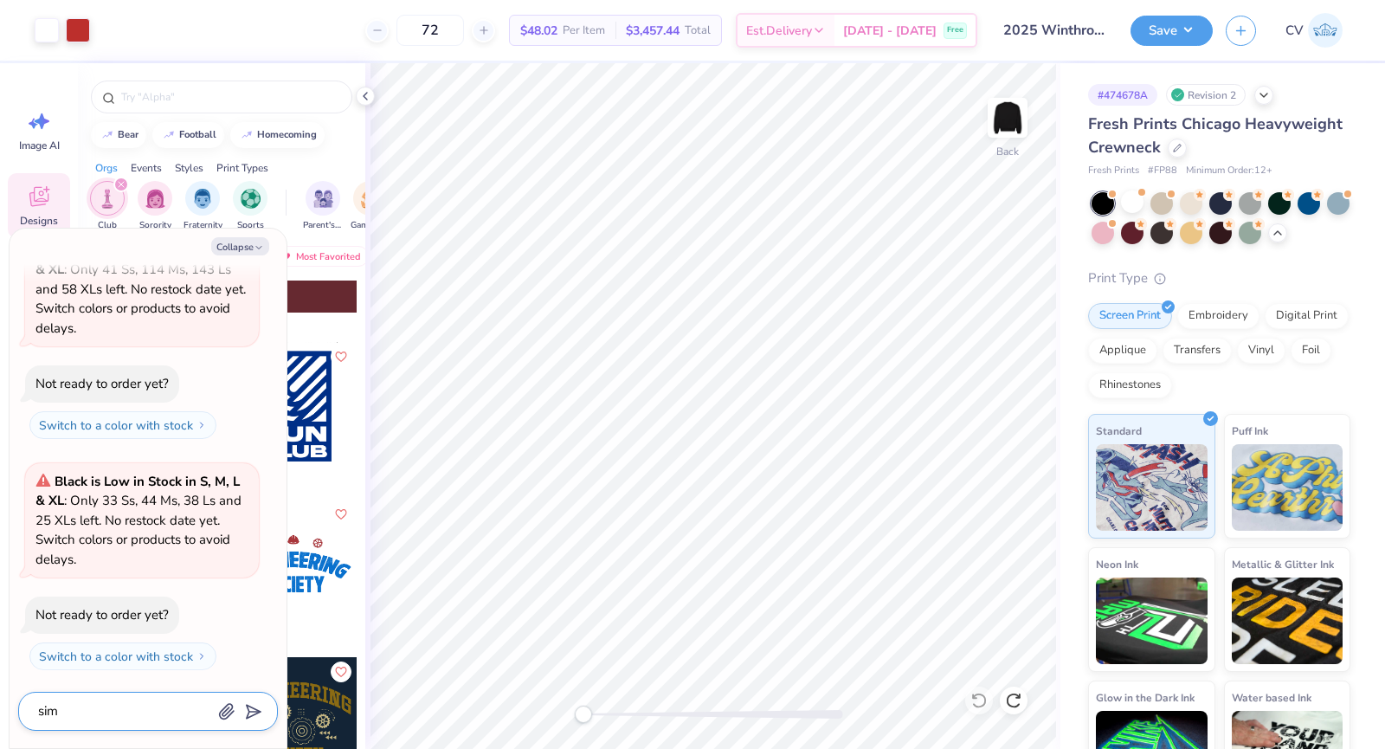
type textarea "simi"
type textarea "x"
type textarea "simila"
type textarea "x"
type textarea "similar"
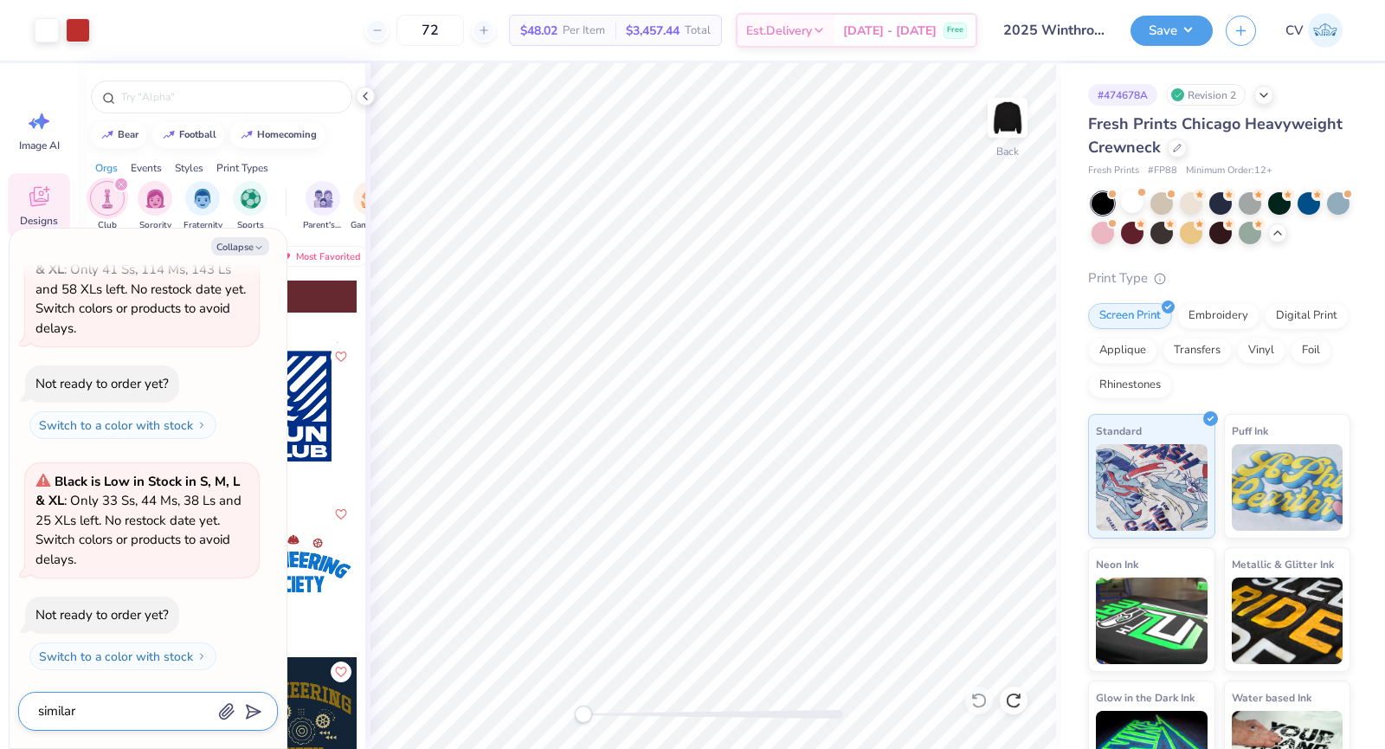
type textarea "x"
type textarea "similar"
type textarea "x"
type textarea "similar p"
type textarea "x"
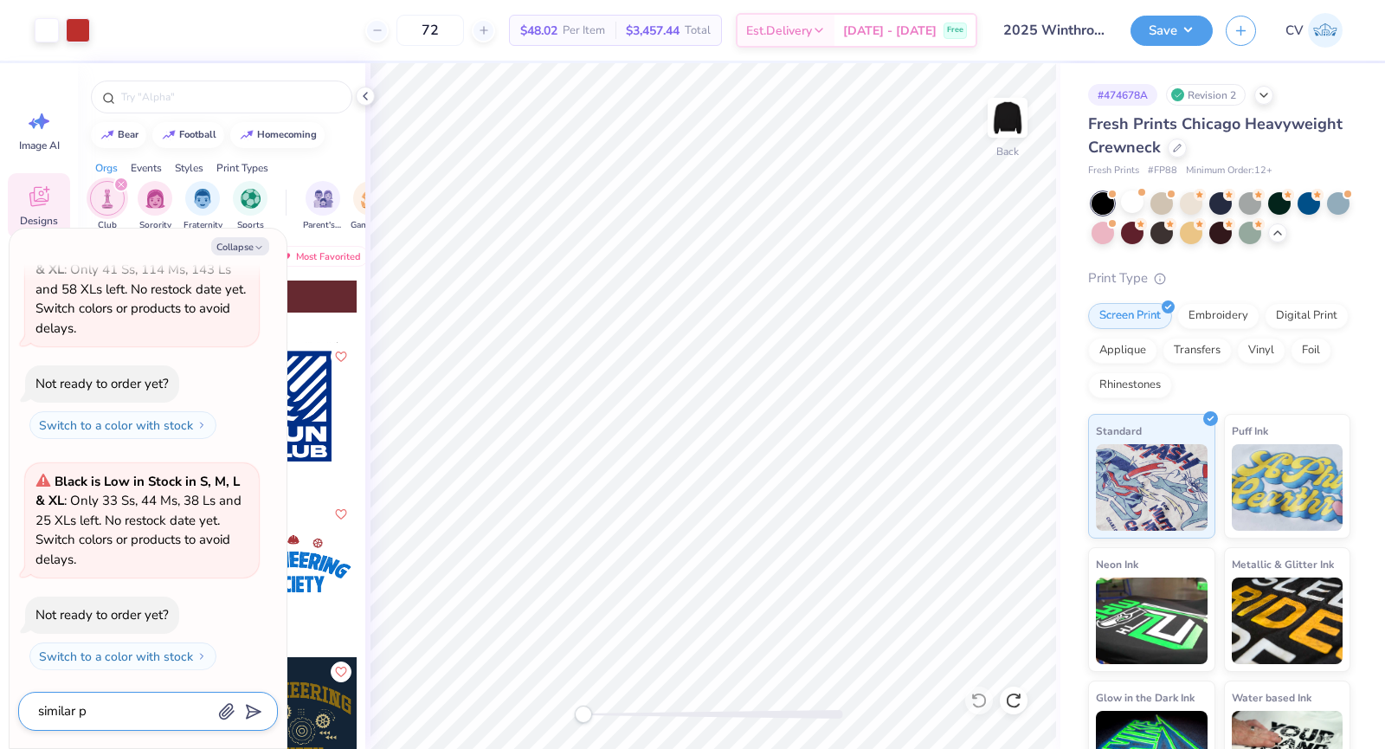
type textarea "similar pr"
type textarea "x"
type textarea "similar pro"
type textarea "x"
type textarea "similar prod"
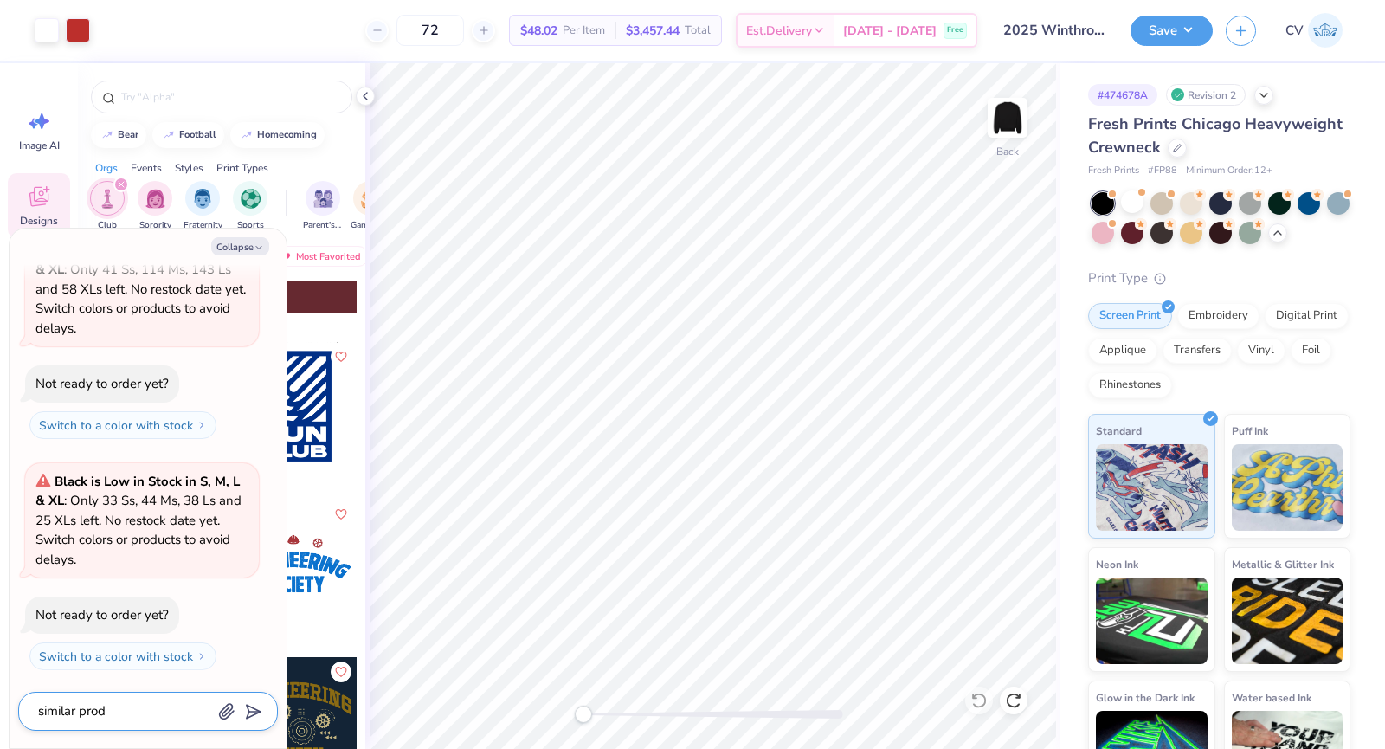
type textarea "x"
type textarea "similar prodi"
type textarea "x"
type textarea "similar prodic"
type textarea "x"
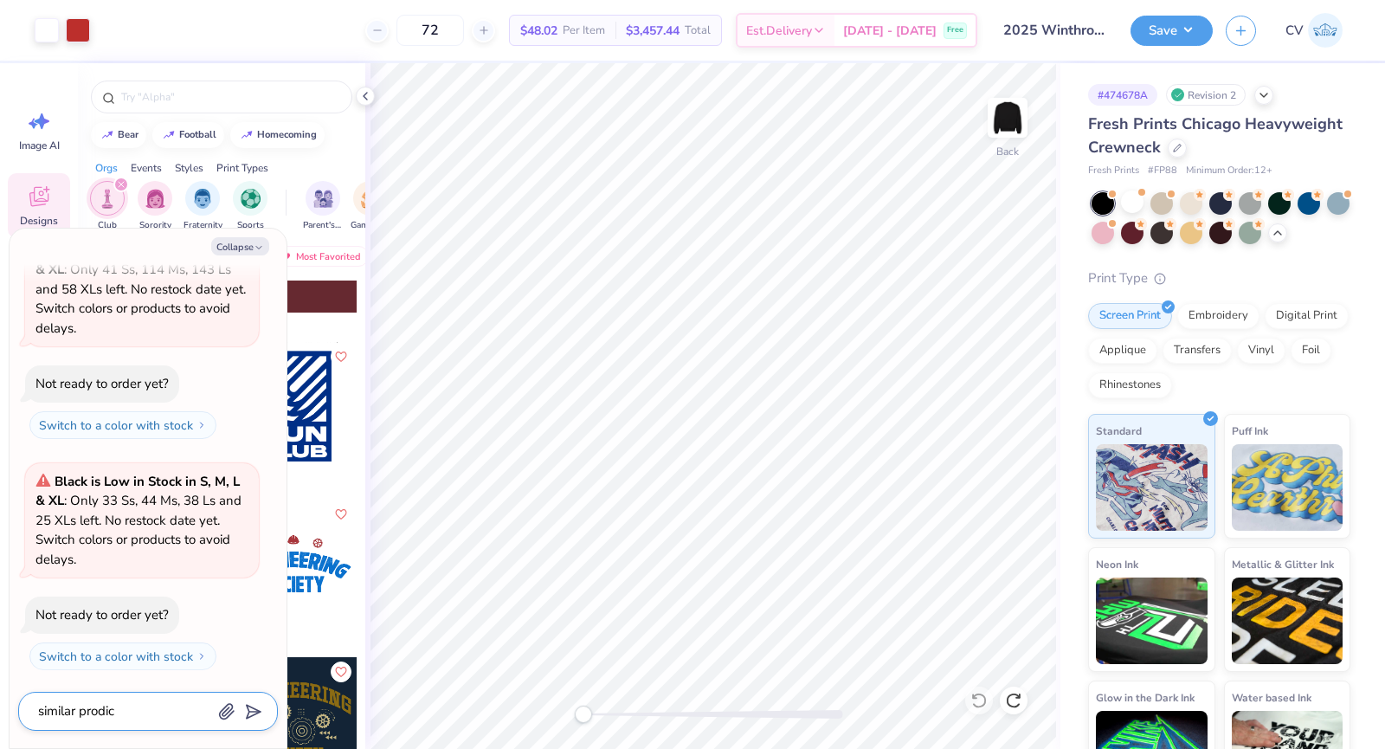
type textarea "similar prodi"
type textarea "x"
type textarea "similar prod"
type textarea "x"
type textarea "similar produ"
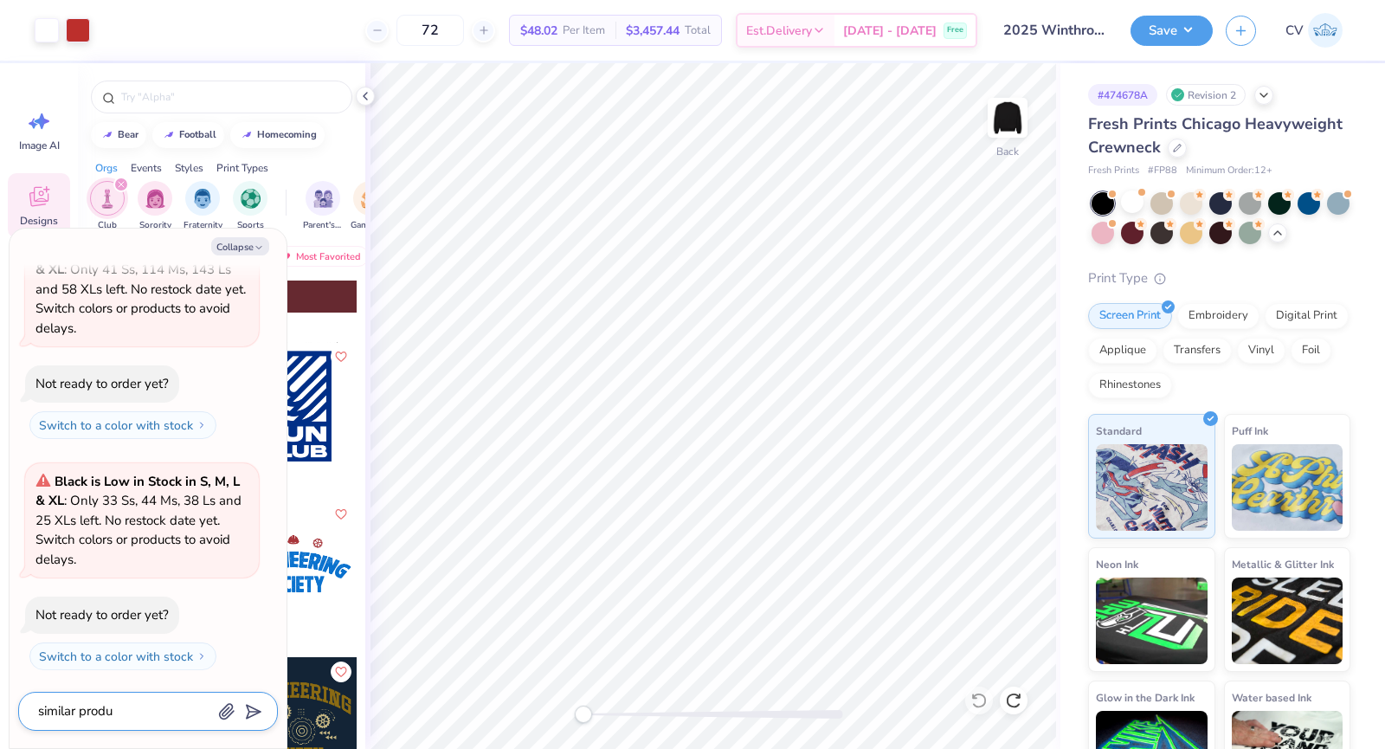
type textarea "x"
type textarea "similar produc"
type textarea "x"
type textarea "similar product"
type textarea "x"
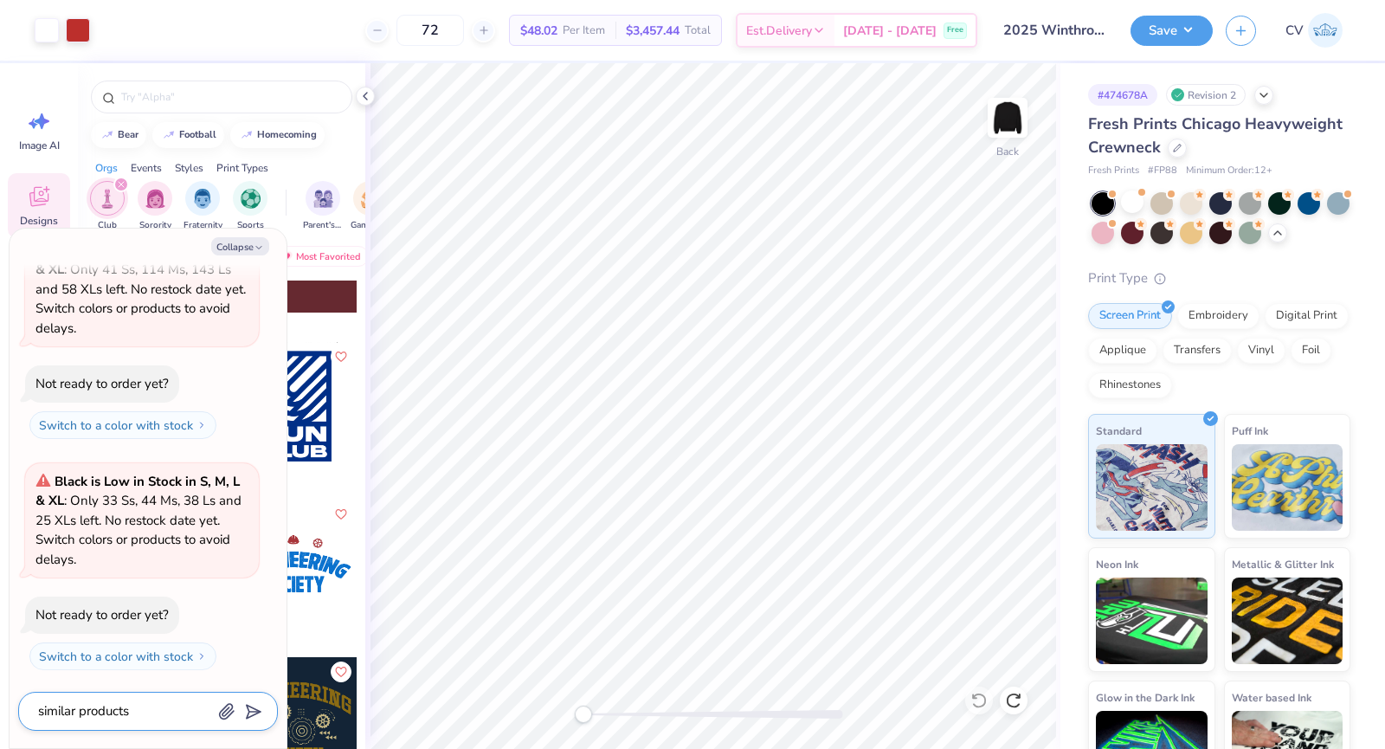
type textarea "similar products"
type textarea "x"
type textarea "similar products w"
type textarea "x"
type textarea "similar products wh"
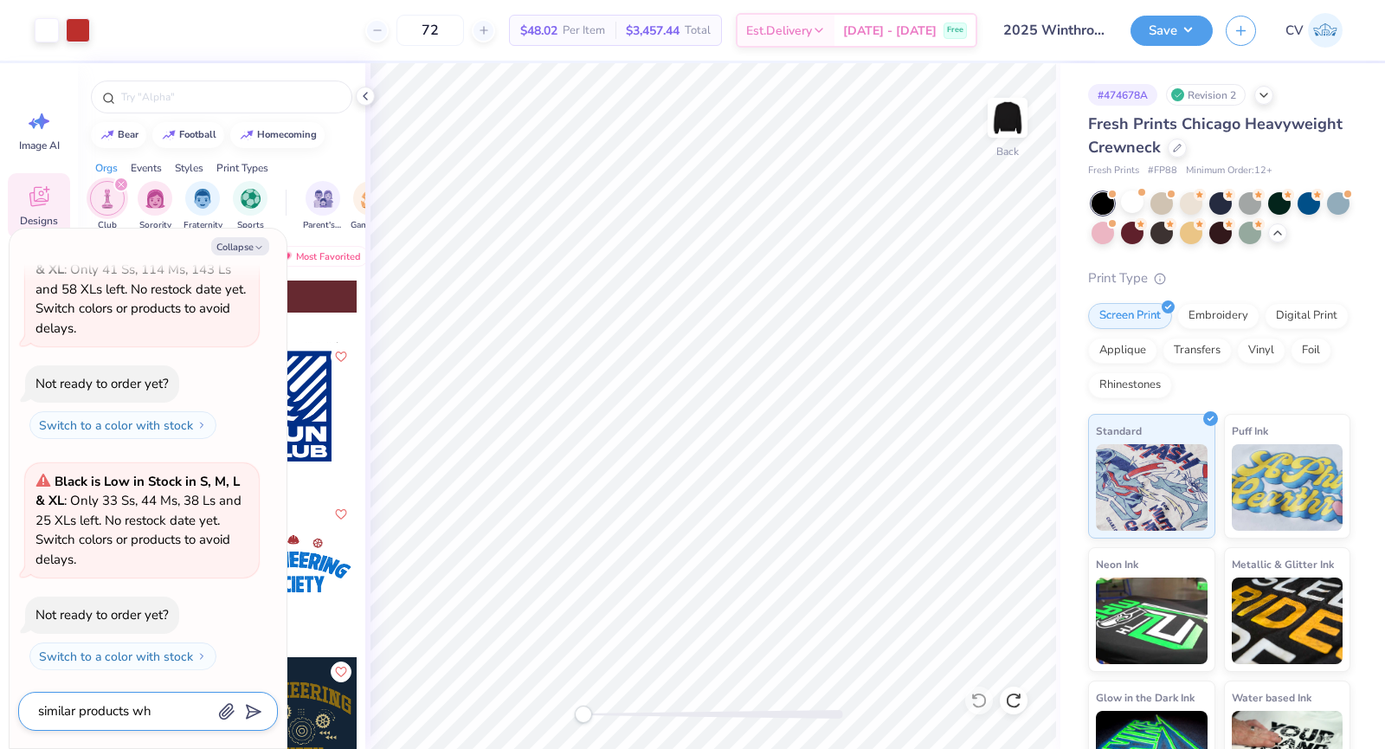
type textarea "x"
type textarea "similar products whi"
type textarea "x"
type textarea "similar products whic"
type textarea "x"
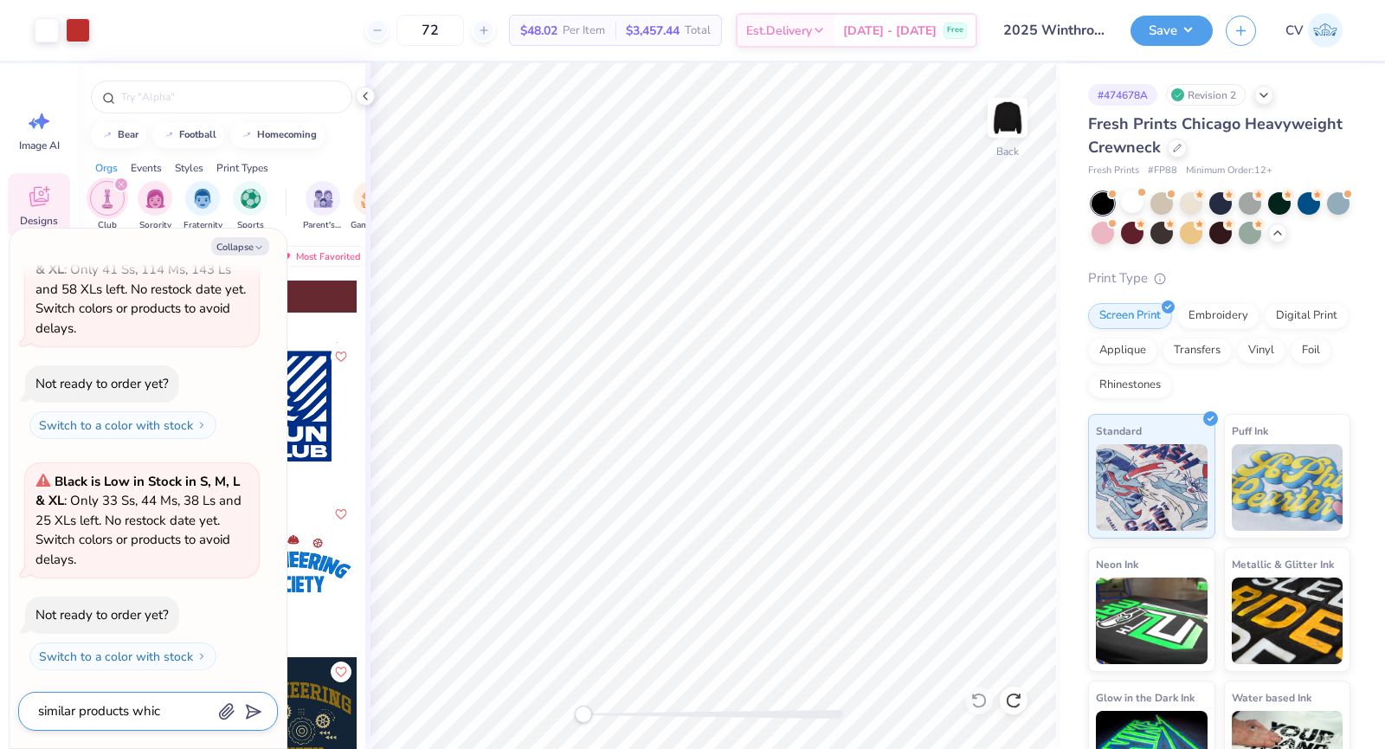
type textarea "similar products which"
type textarea "x"
type textarea "similar products which"
type textarea "x"
type textarea "similar products which ar"
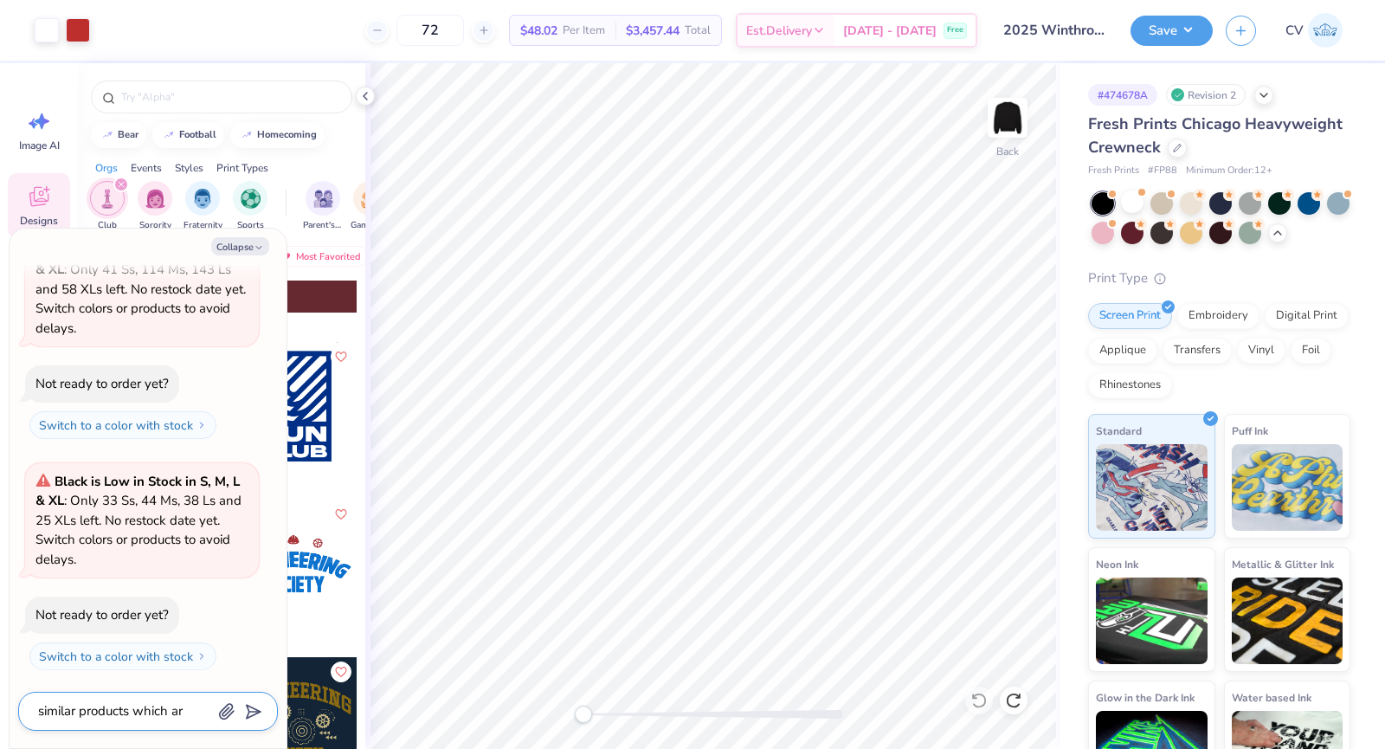
type textarea "x"
type textarea "similar products which are"
type textarea "x"
type textarea "similar products which are"
type textarea "x"
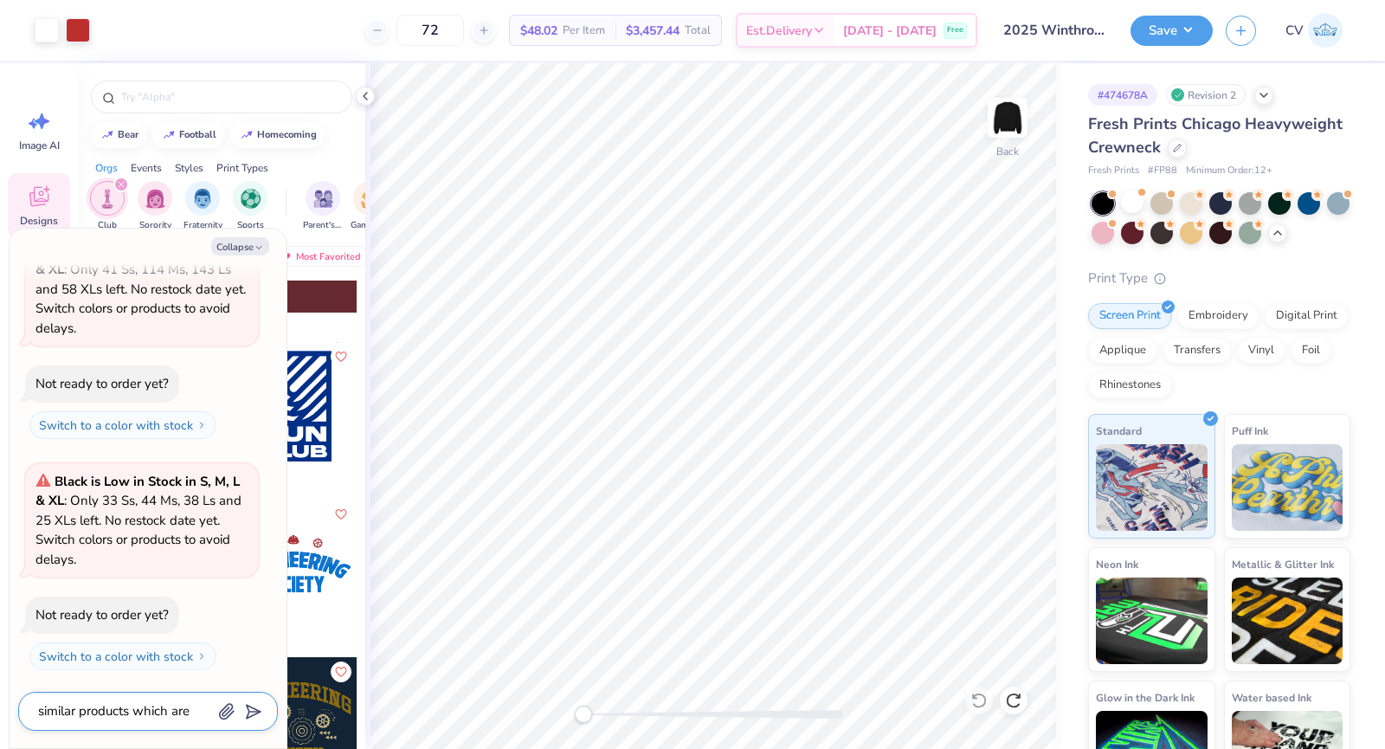
type textarea "similar products which are i"
type textarea "x"
type textarea "similar products which are in"
type textarea "x"
type textarea "similar products which are in s"
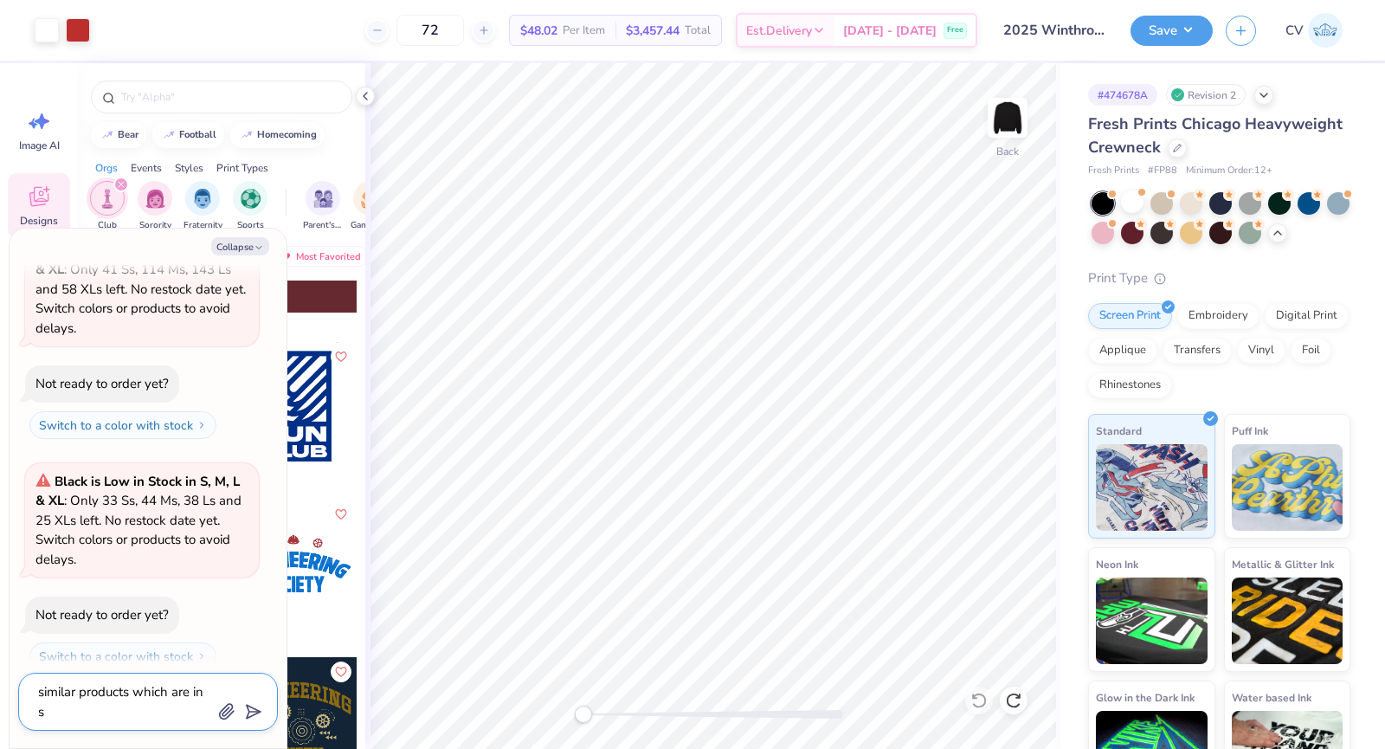
type textarea "x"
type textarea "similar products which are in st"
type textarea "x"
type textarea "similar products which are in stc"
type textarea "x"
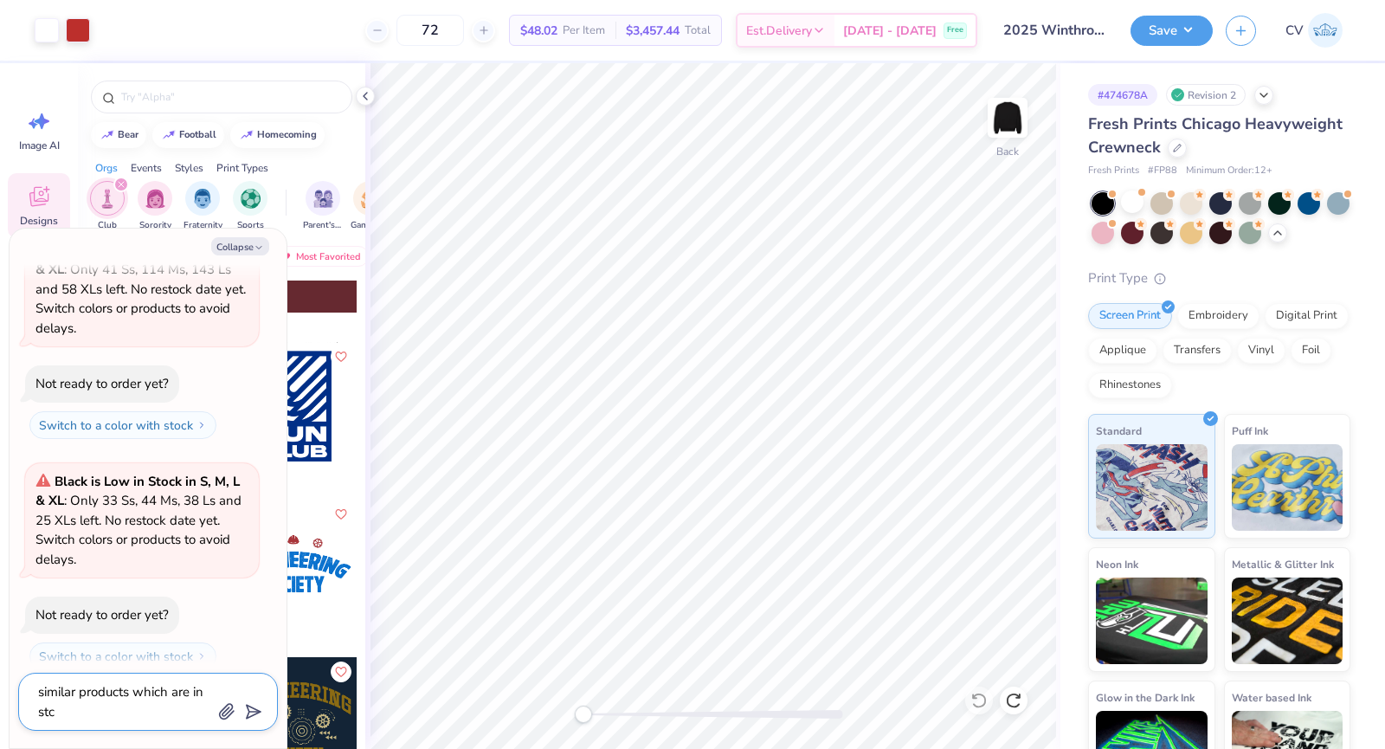
type textarea "similar products which are in st"
type textarea "x"
type textarea "similar products which are in sto"
type textarea "x"
type textarea "similar products which are in stoc"
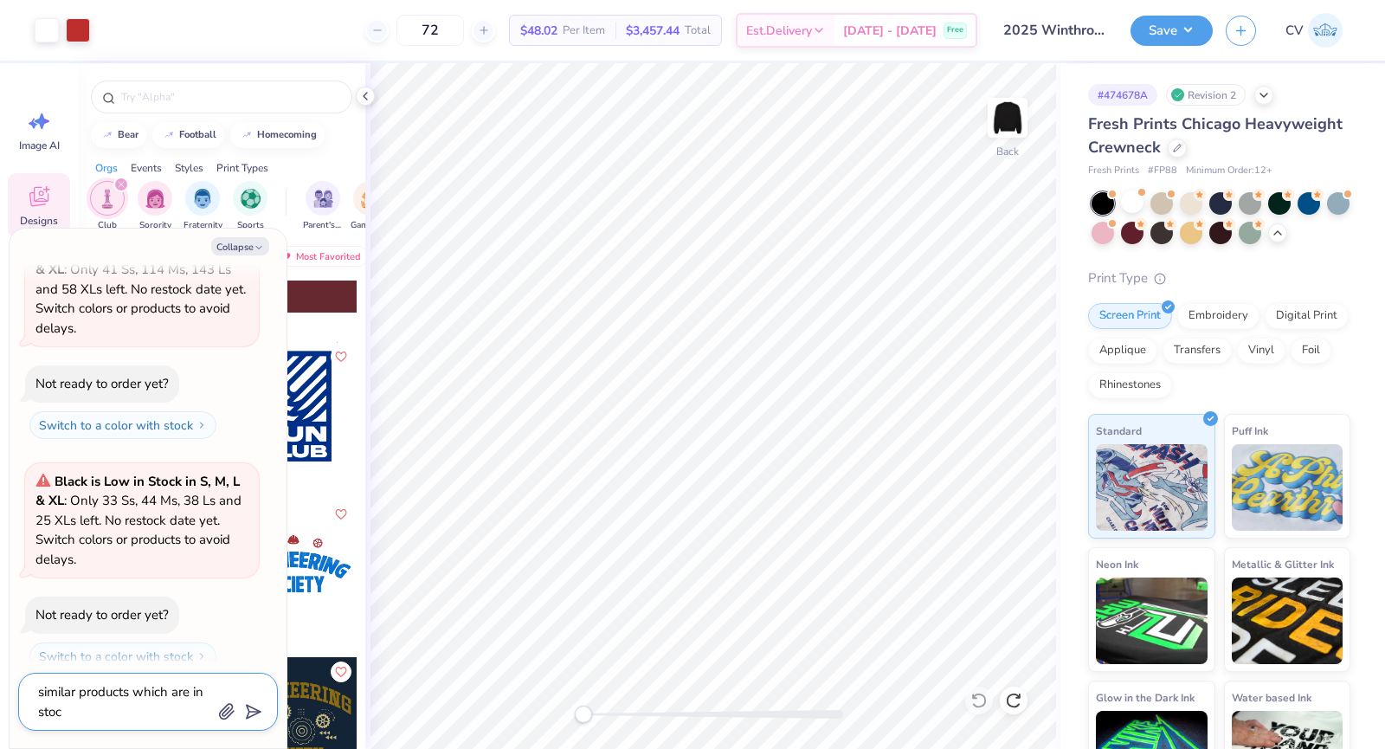
type textarea "x"
type textarea "similar products which are in stock"
type textarea "x"
type textarea "similar products which are in stock?"
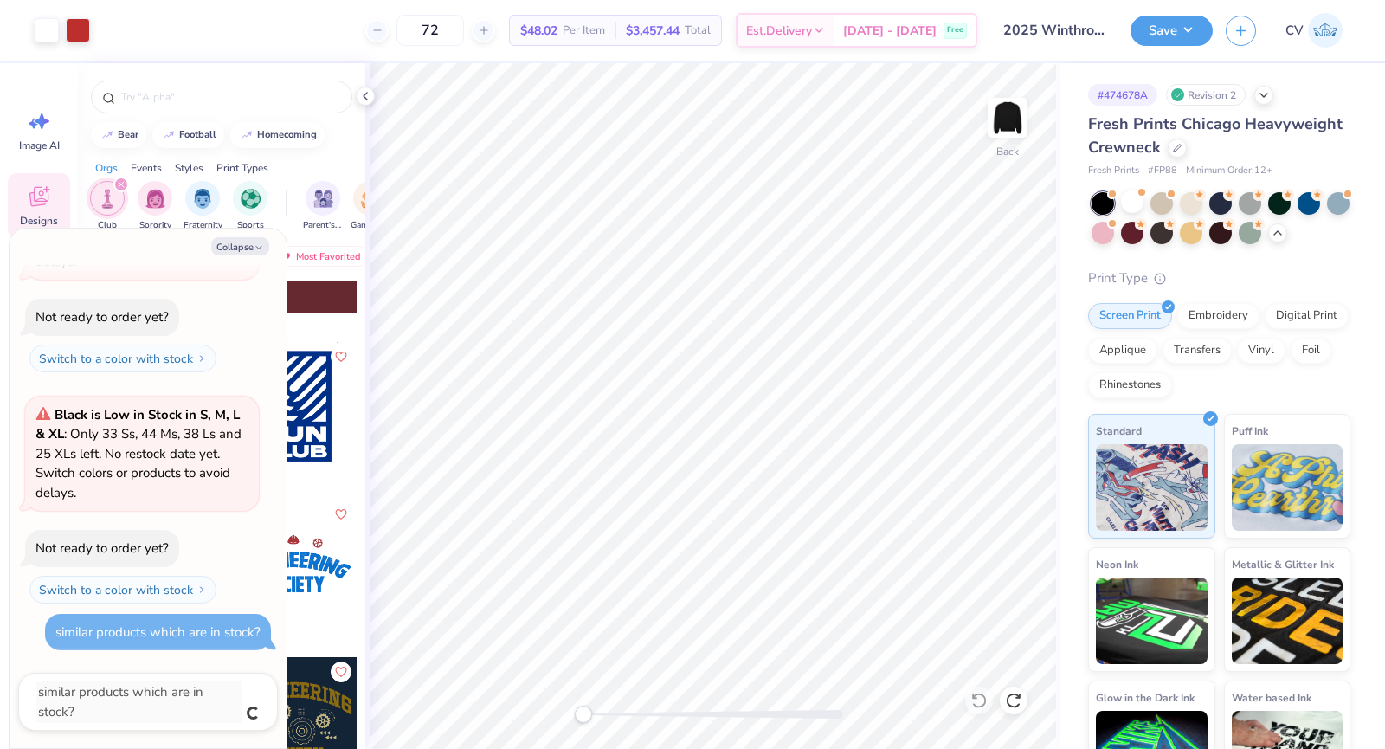
type textarea "x"
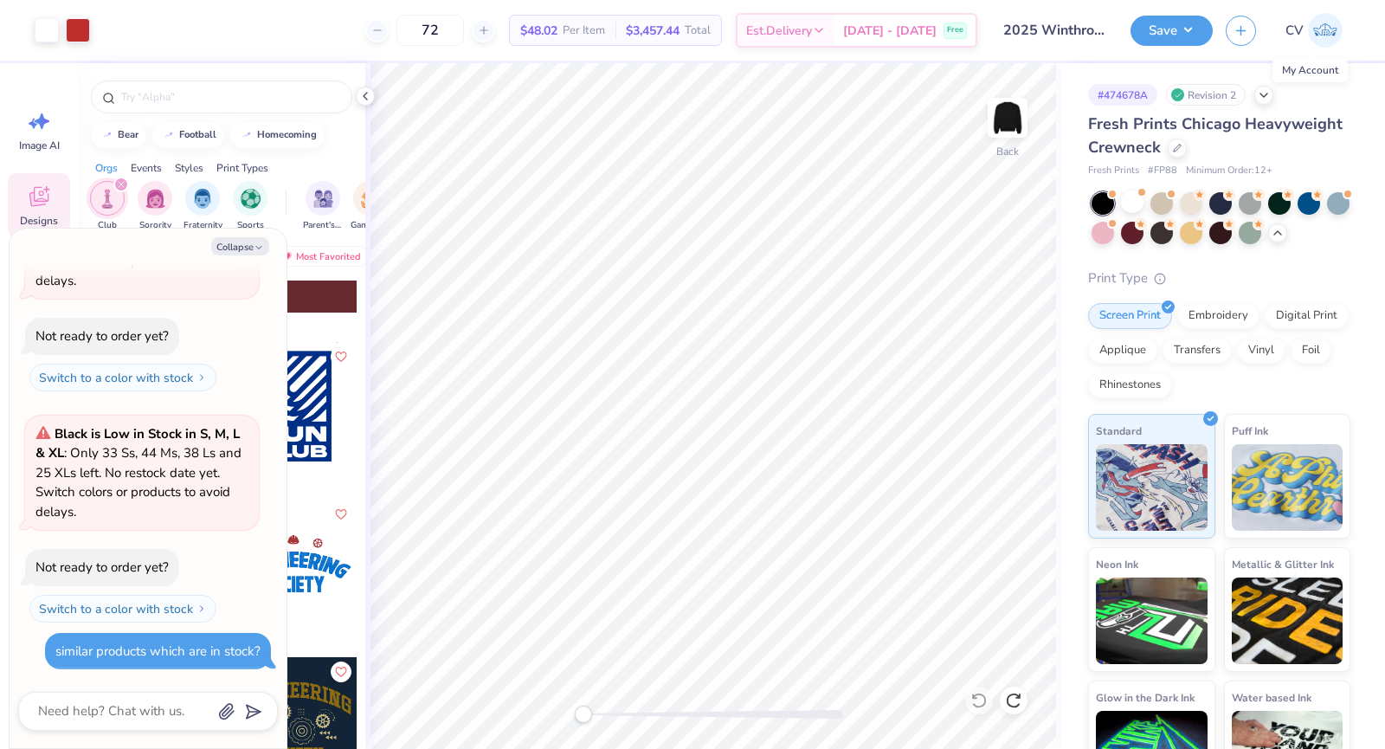
click at [1325, 24] on img at bounding box center [1325, 30] width 35 height 35
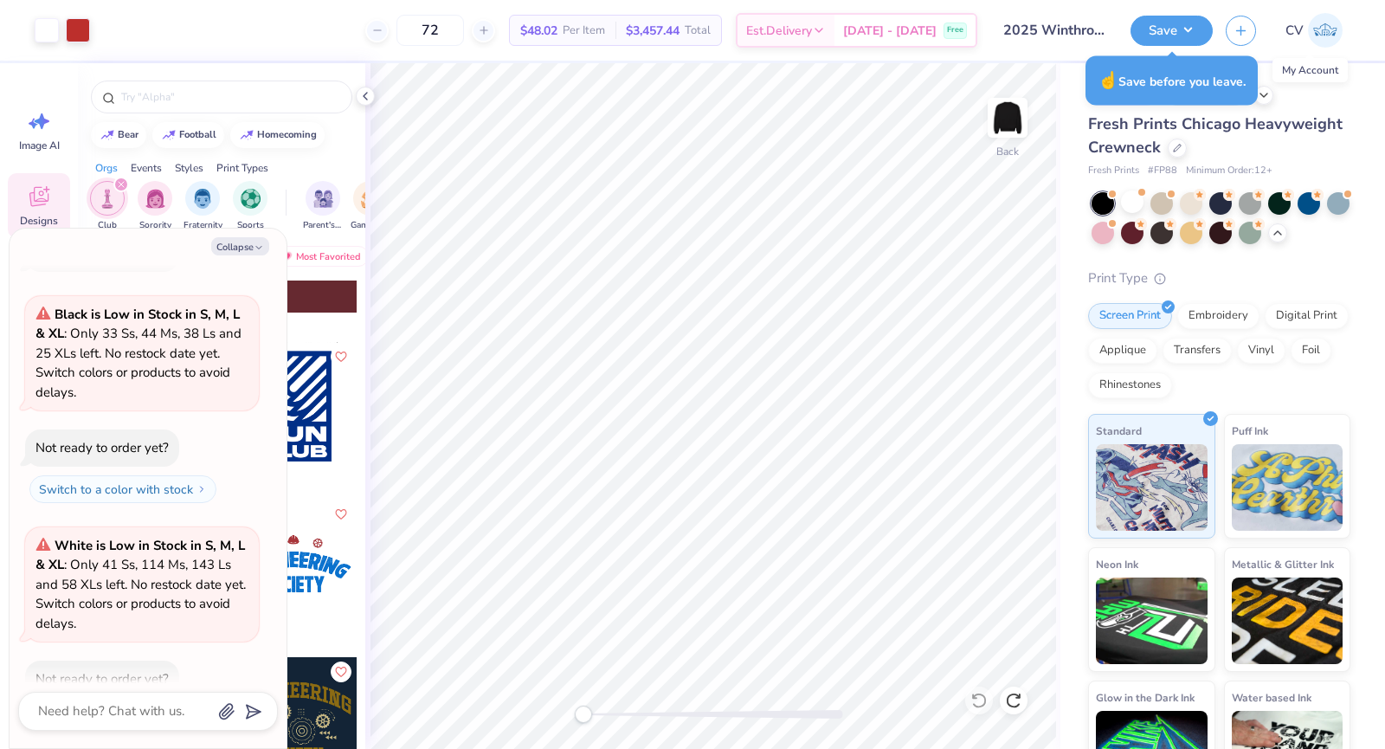
scroll to position [0, 0]
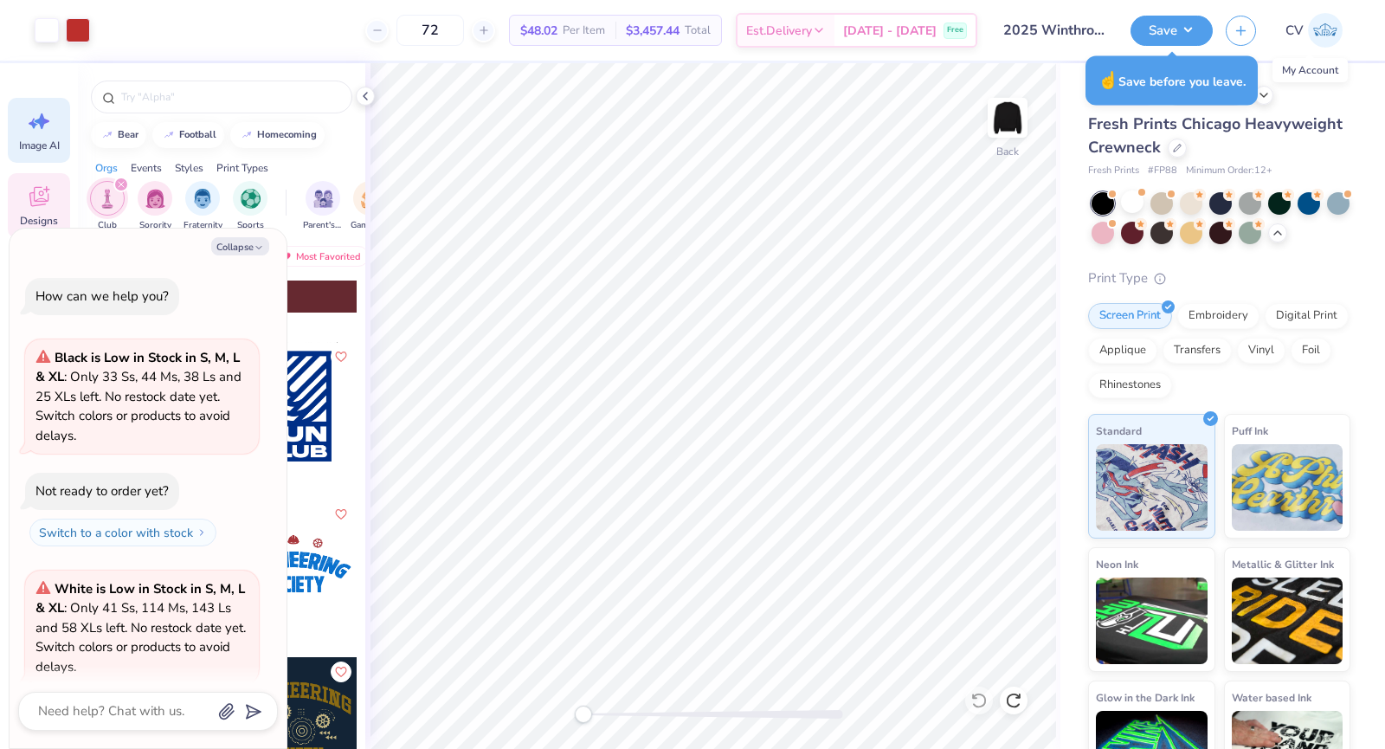
click at [48, 113] on icon at bounding box center [39, 121] width 26 height 26
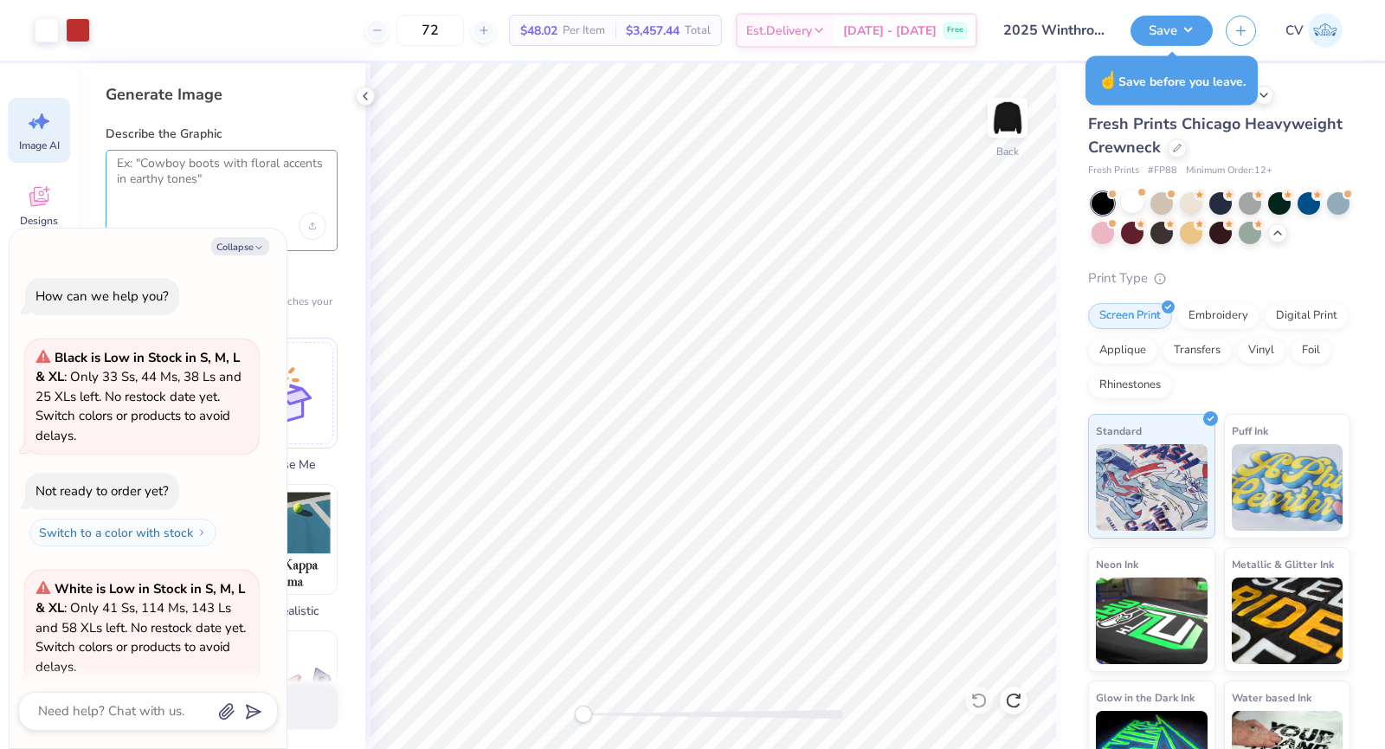
click at [216, 179] on textarea at bounding box center [222, 177] width 210 height 43
click at [371, 99] on icon at bounding box center [365, 96] width 14 height 14
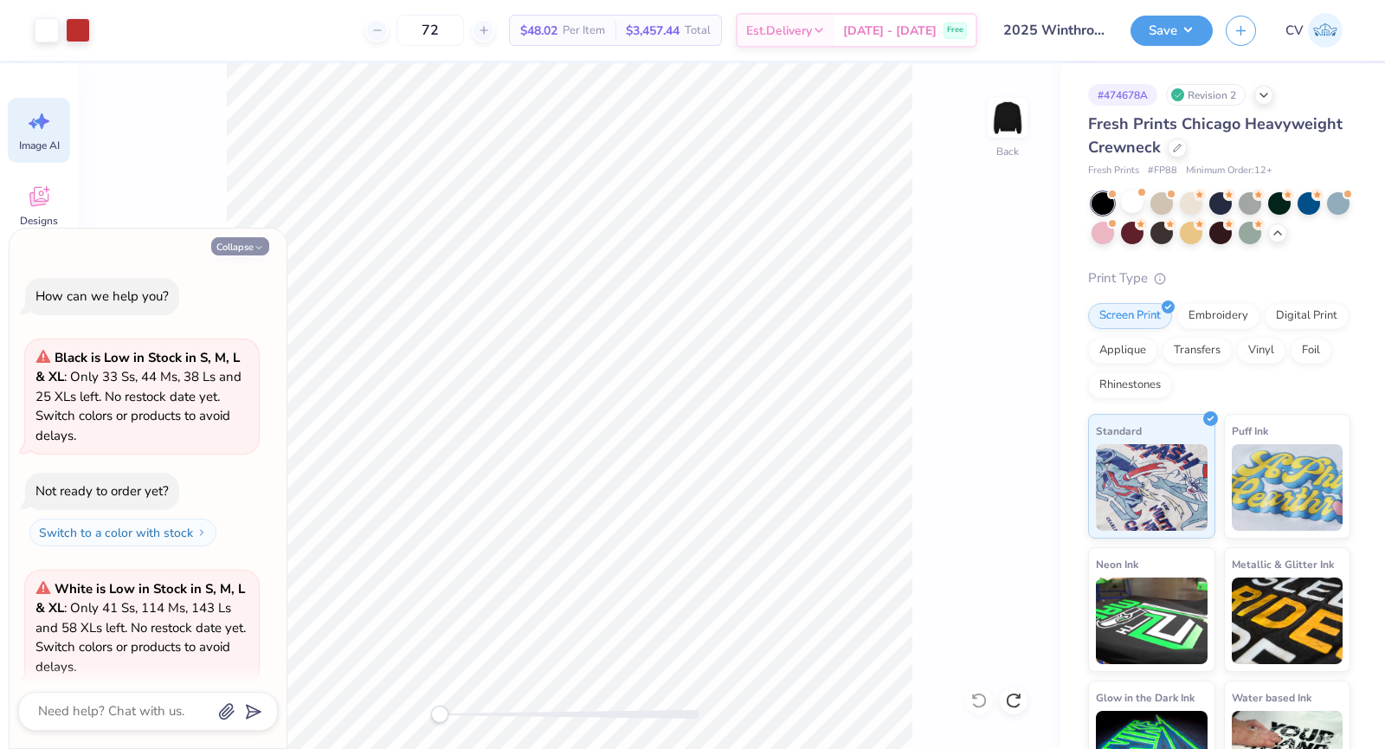
click at [246, 248] on button "Collapse" at bounding box center [240, 246] width 58 height 18
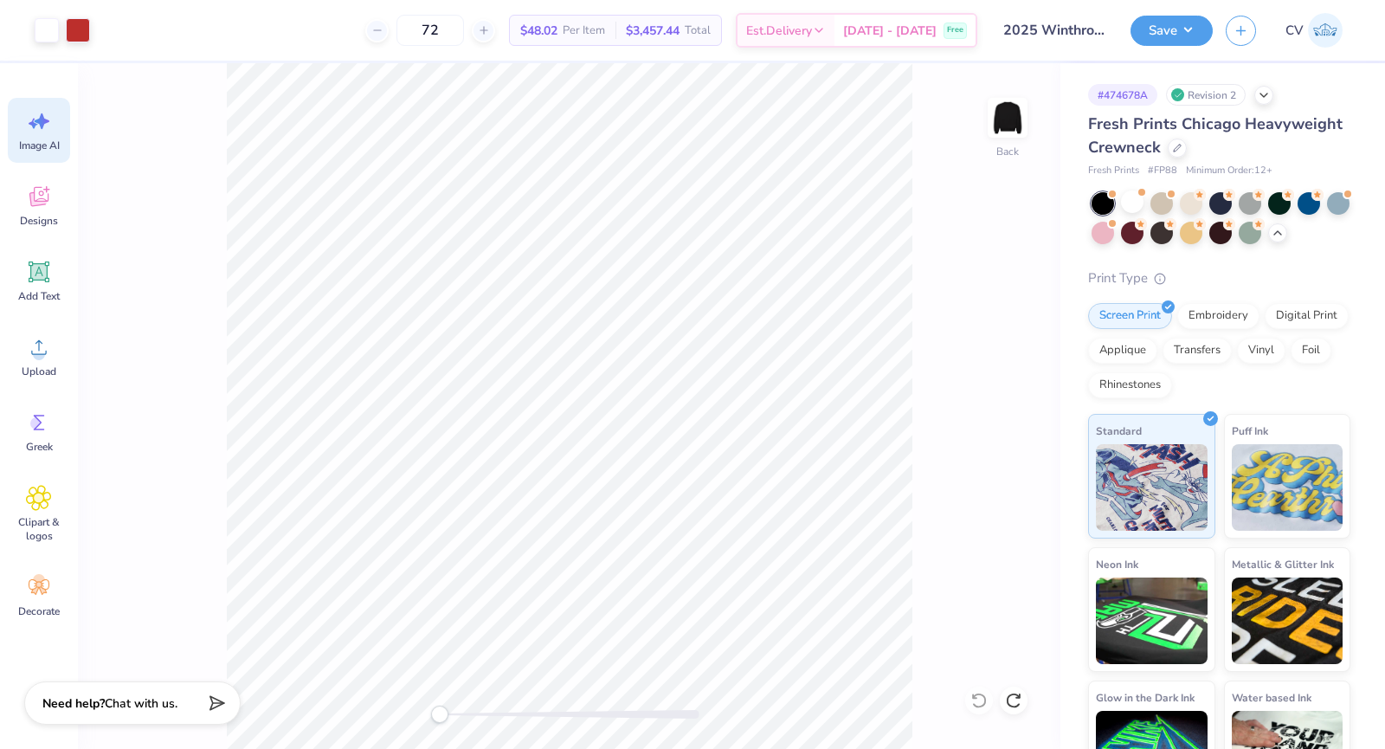
type textarea "x"
click at [1187, 140] on div at bounding box center [1177, 146] width 19 height 19
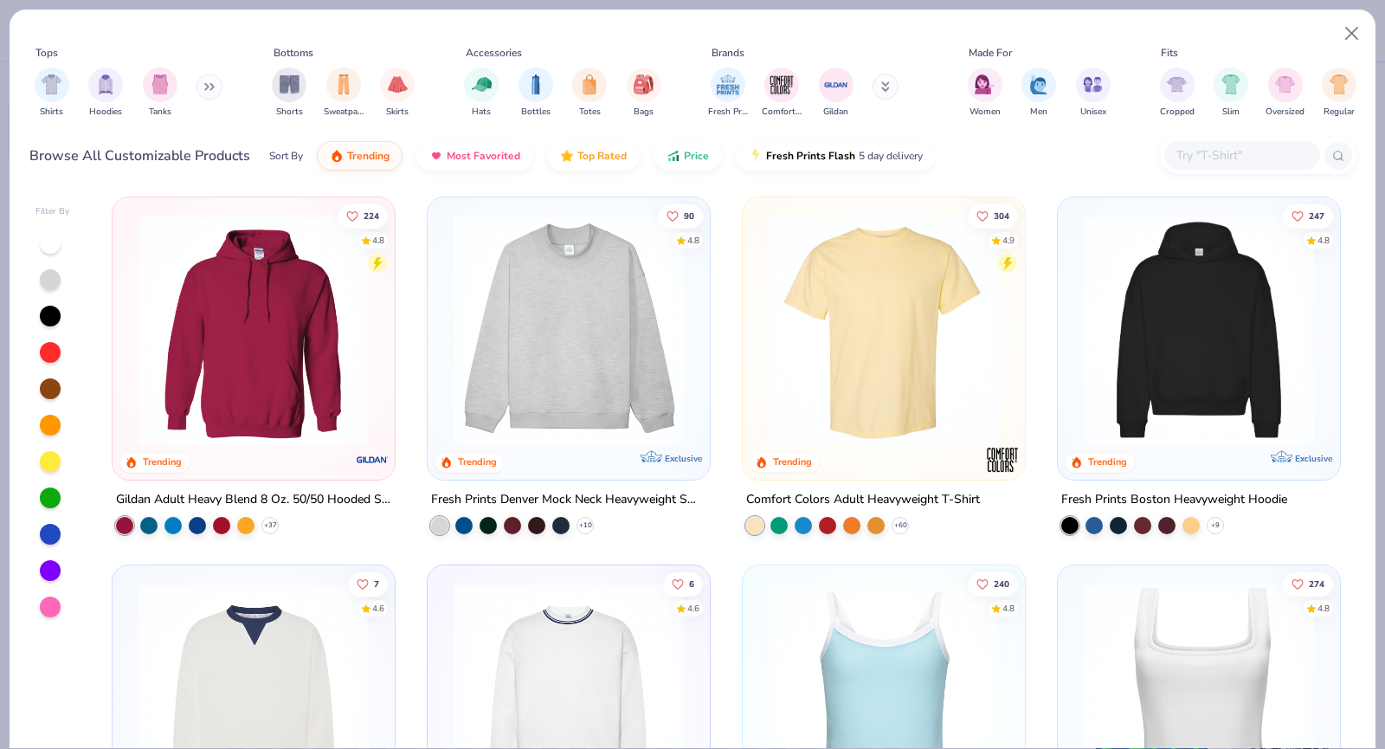
scroll to position [431, 0]
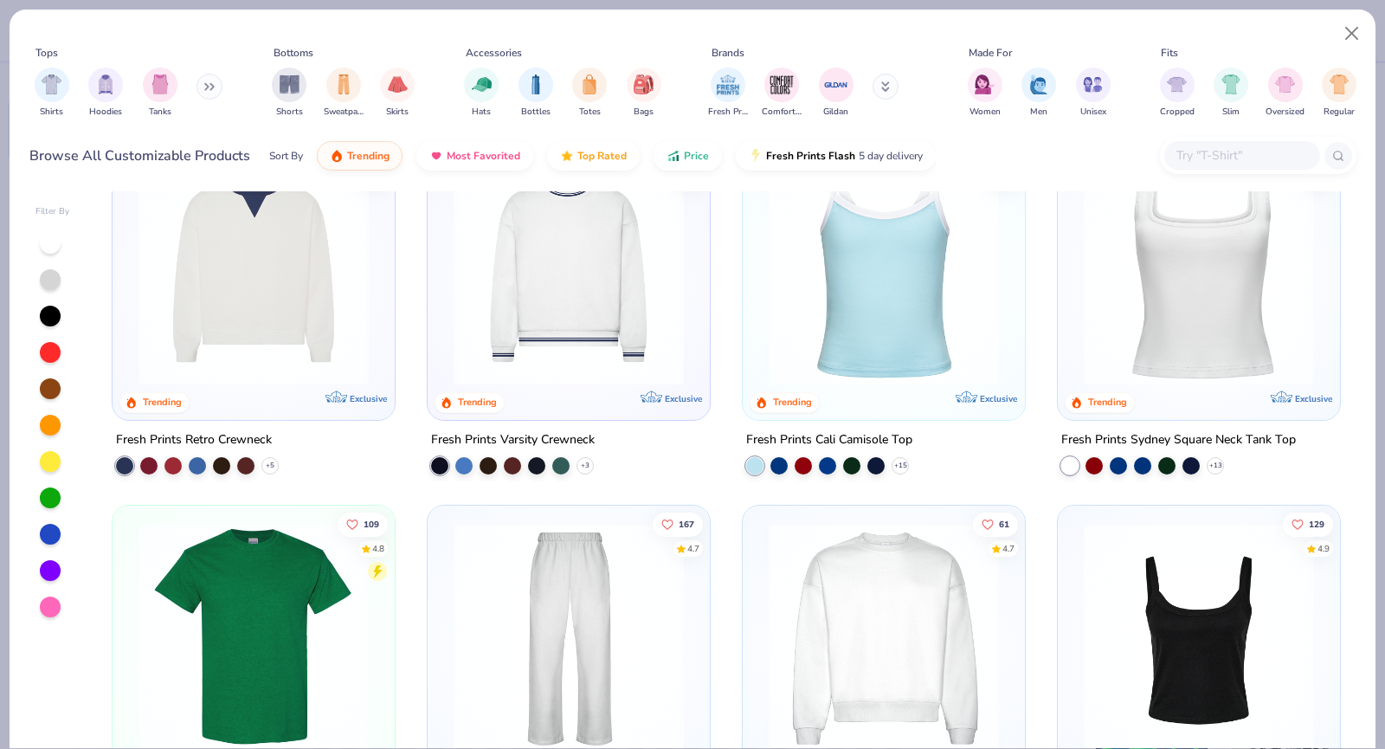
click at [213, 90] on icon at bounding box center [209, 86] width 10 height 9
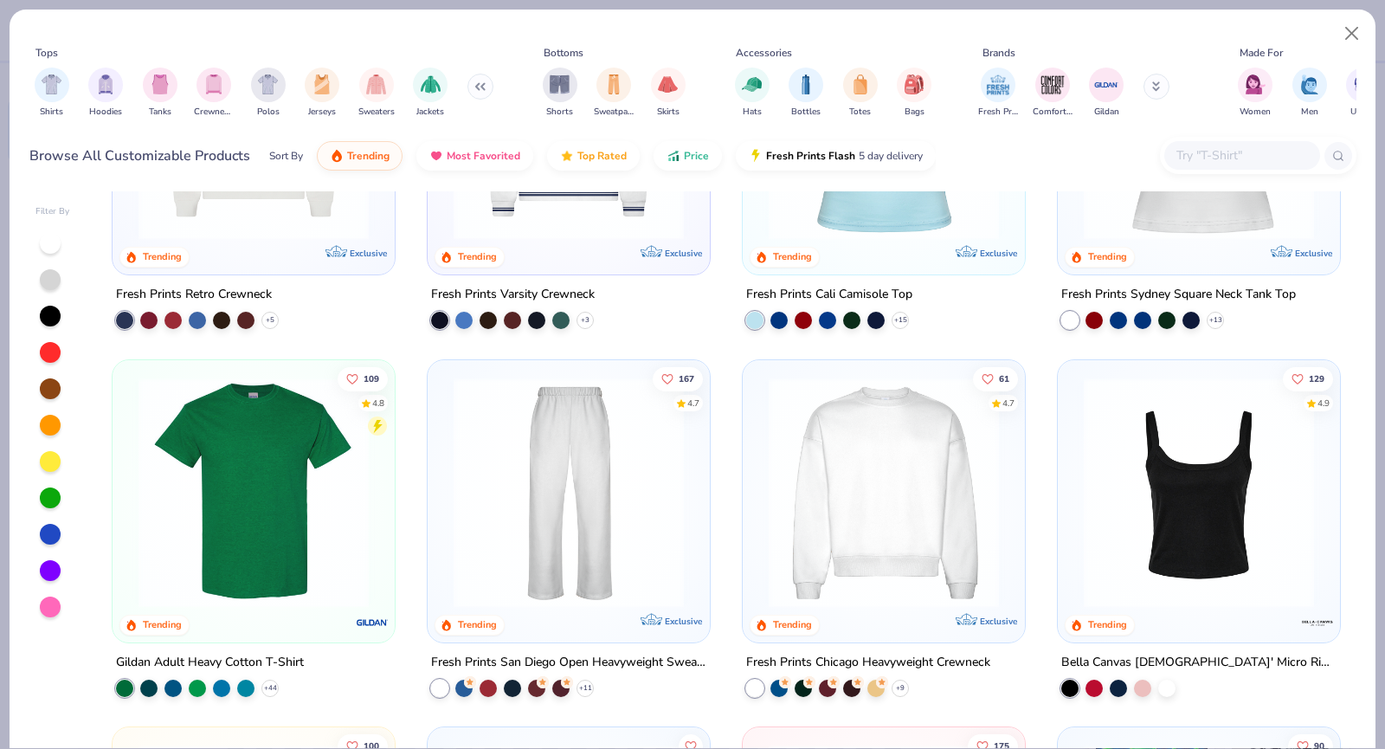
scroll to position [0, 0]
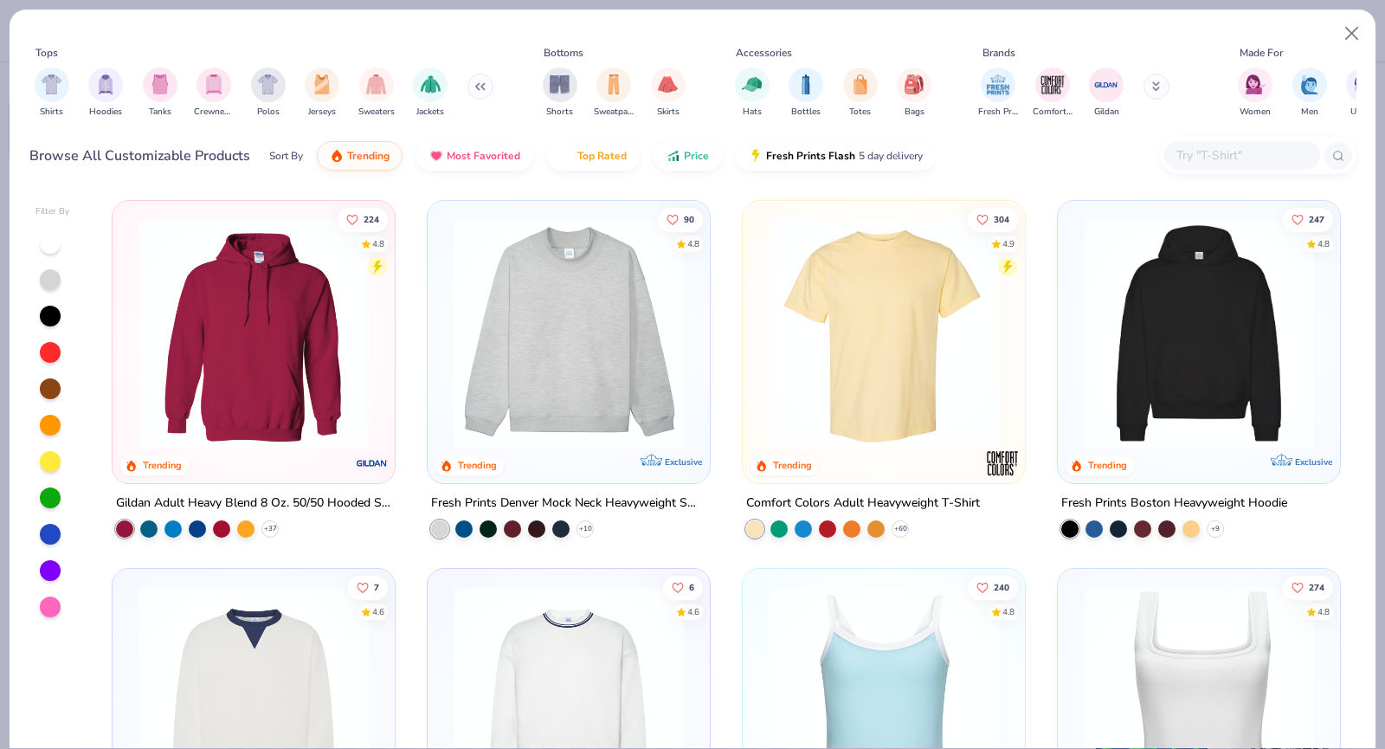
click at [617, 321] on img at bounding box center [569, 333] width 248 height 230
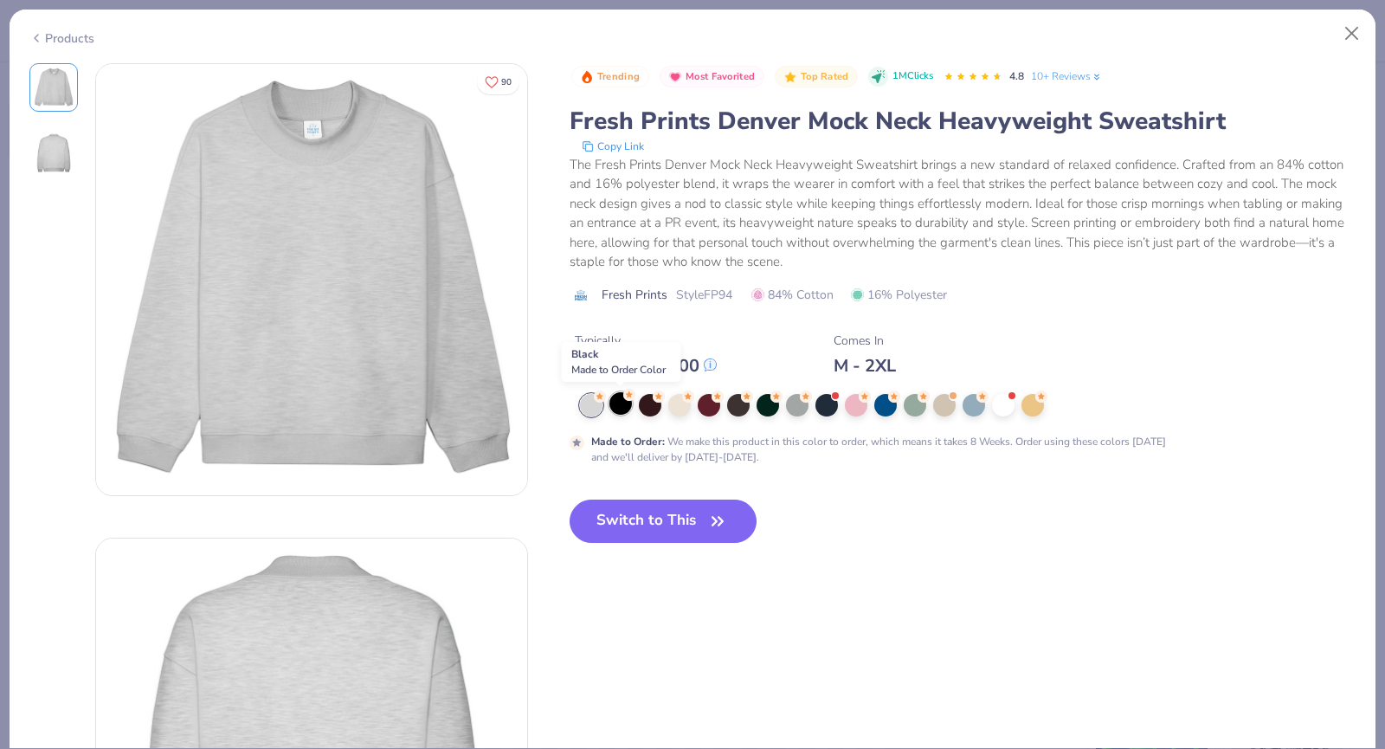
click at [623, 404] on div at bounding box center [621, 403] width 23 height 23
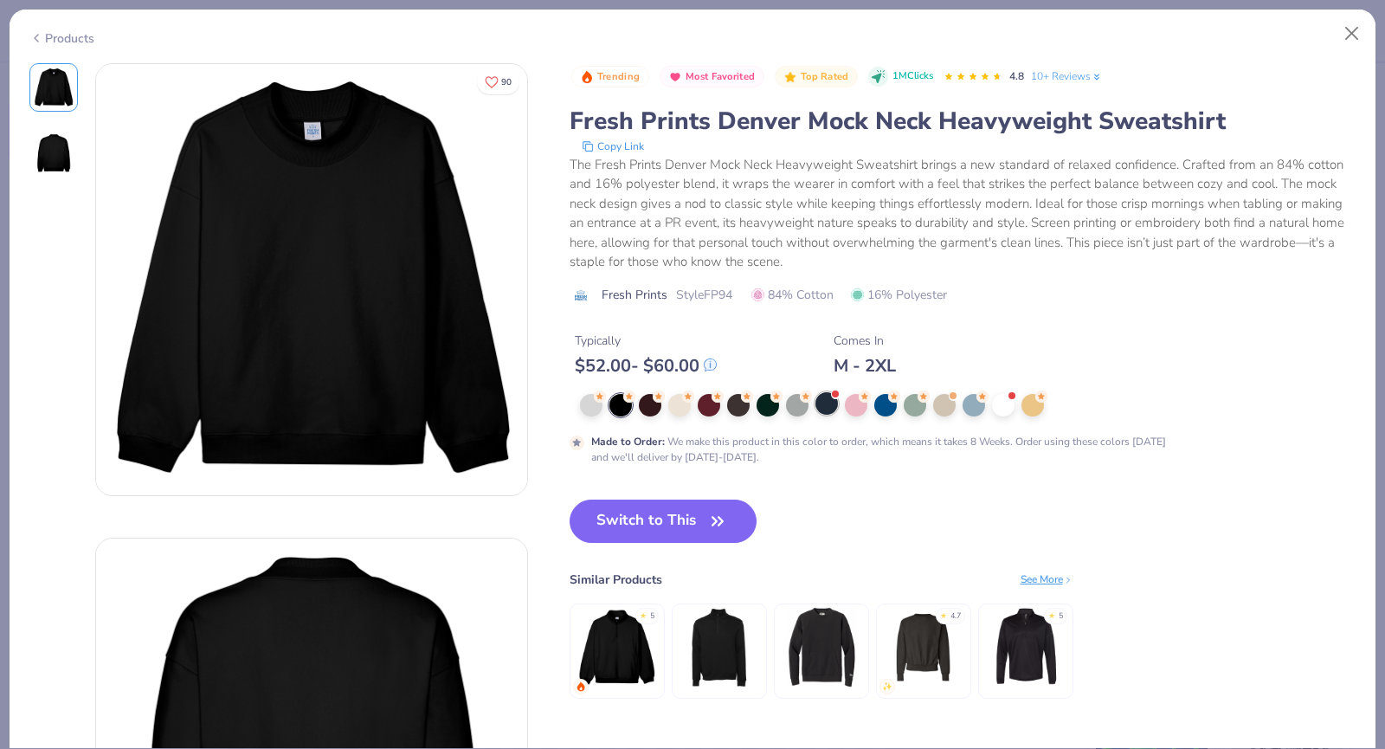
click at [825, 406] on div at bounding box center [827, 403] width 23 height 23
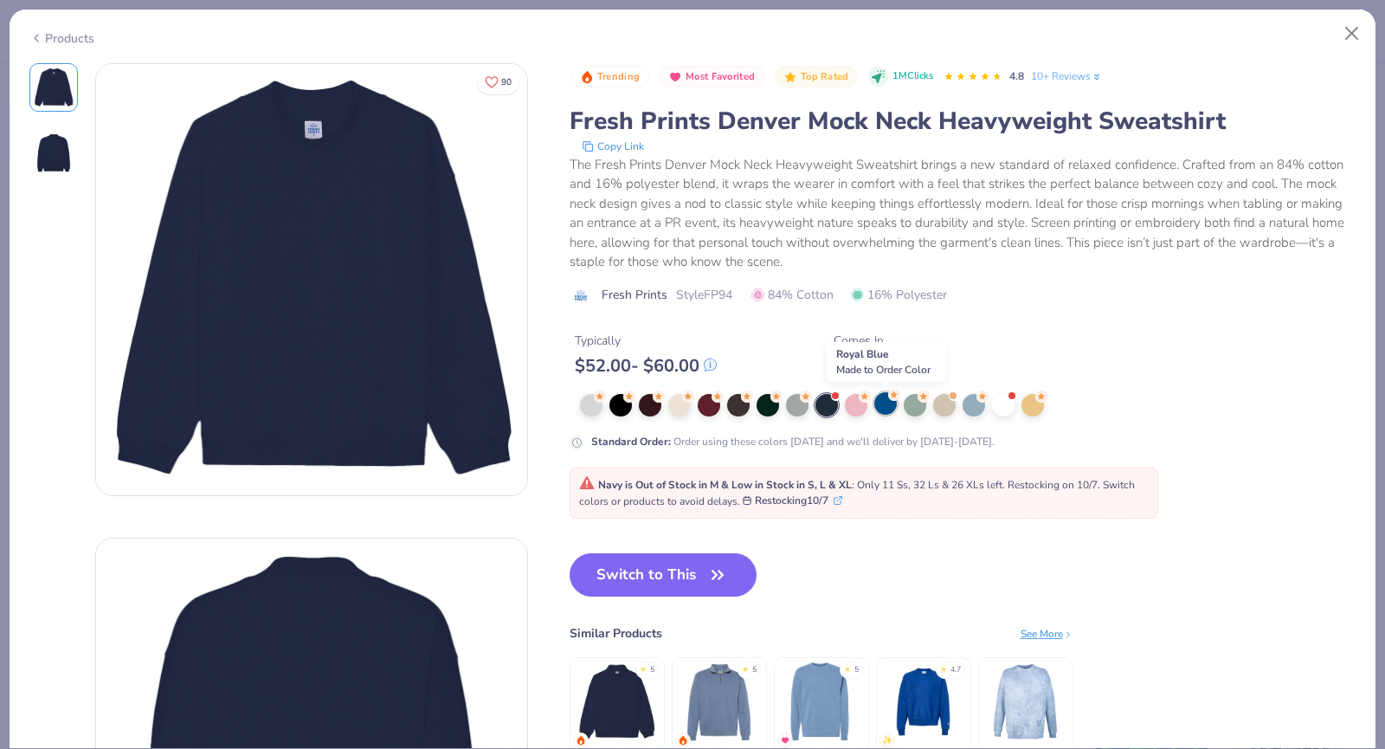
click at [878, 407] on div at bounding box center [886, 403] width 23 height 23
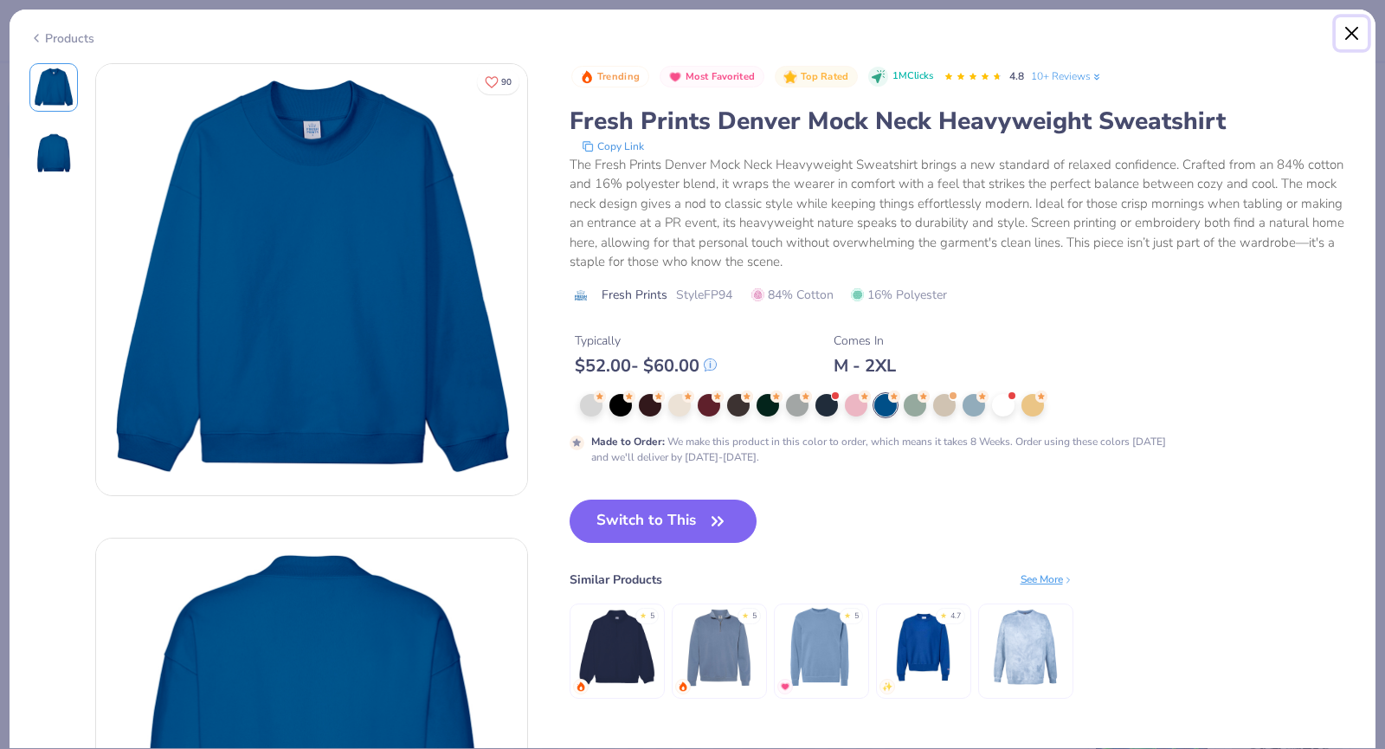
drag, startPoint x: 1354, startPoint y: 27, endPoint x: 1355, endPoint y: 17, distance: 9.6
click at [1355, 17] on button "Close" at bounding box center [1352, 33] width 33 height 33
